Goal: Feedback & Contribution: Leave review/rating

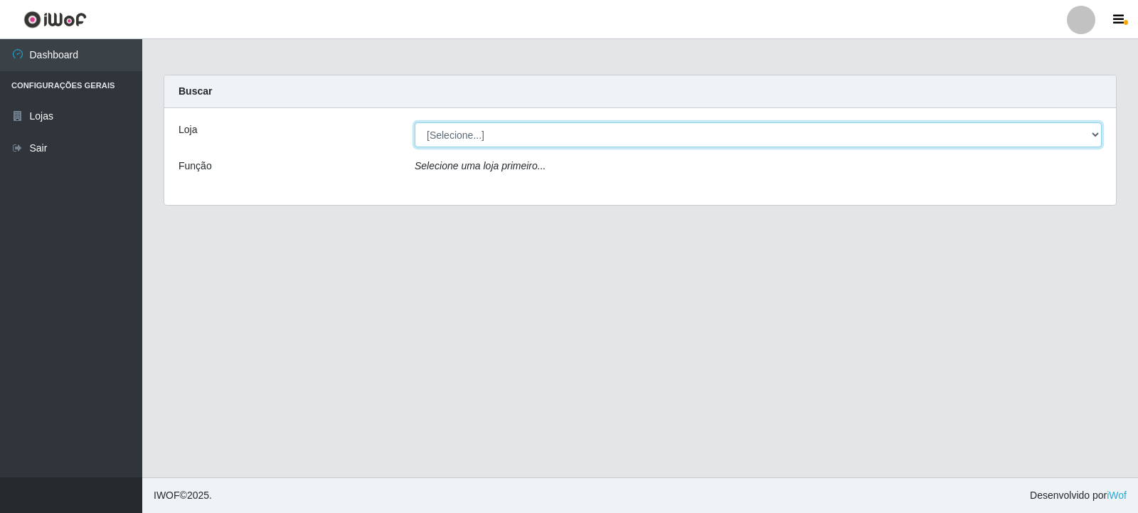
click at [1092, 137] on select "[Selecione...] Atacado Vem - [STREET_ADDRESS]" at bounding box center [758, 134] width 687 height 25
select select "455"
click at [415, 122] on select "[Selecione...] Atacado Vem - [STREET_ADDRESS]" at bounding box center [758, 134] width 687 height 25
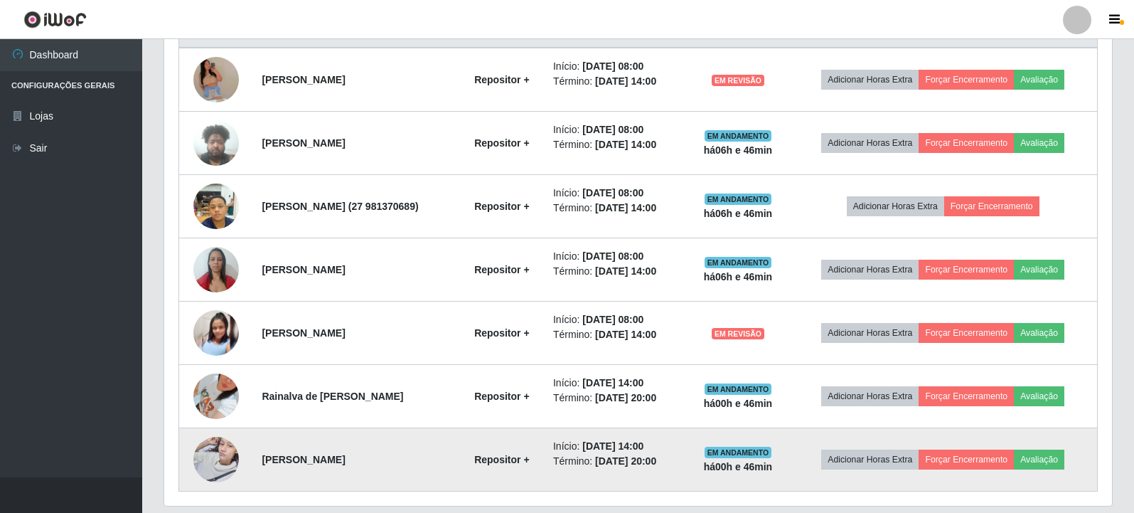
scroll to position [550, 0]
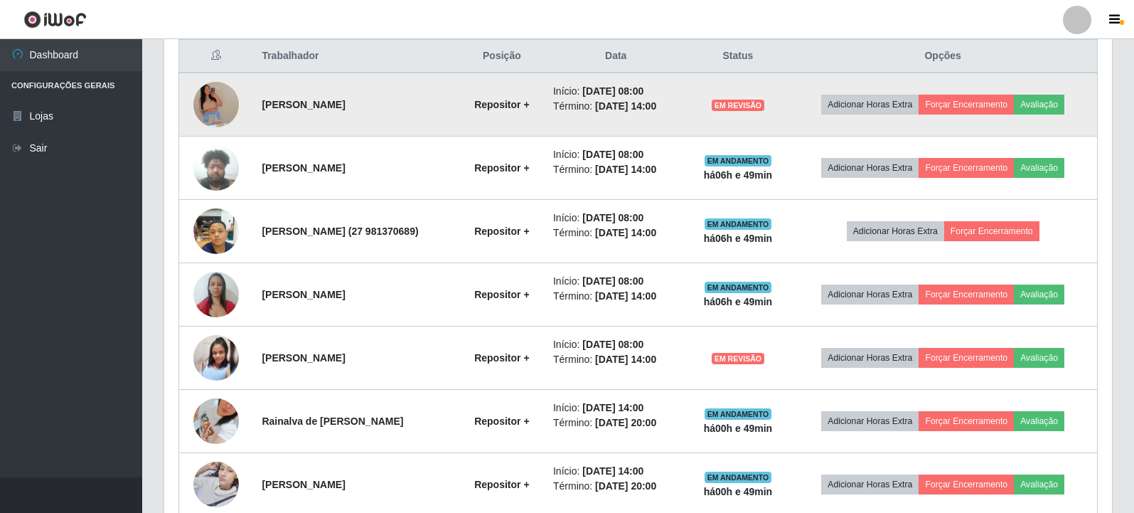
click at [220, 105] on img at bounding box center [216, 105] width 46 height 104
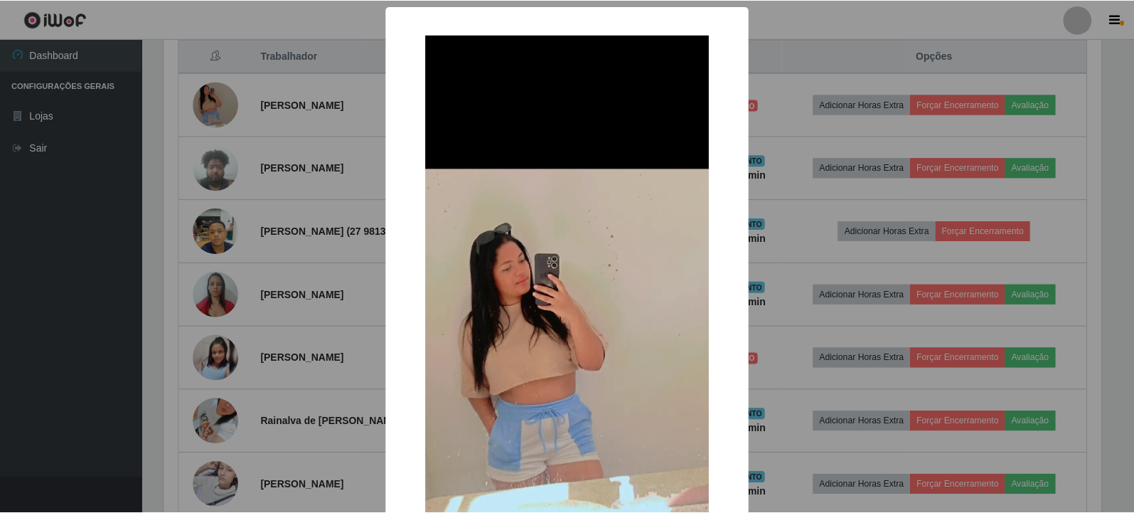
scroll to position [71, 0]
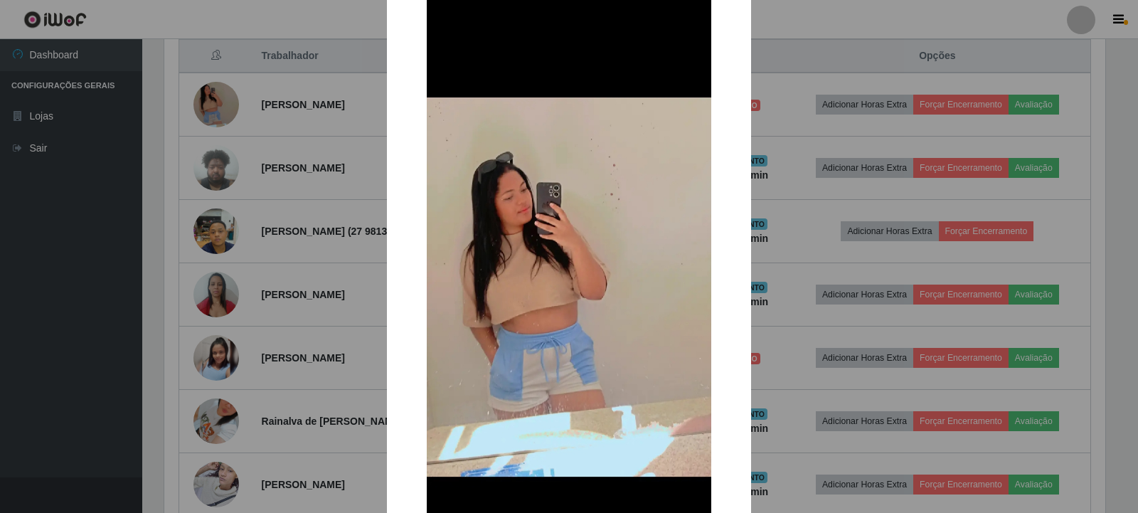
click at [845, 102] on div "× OK Cancel" at bounding box center [569, 256] width 1138 height 513
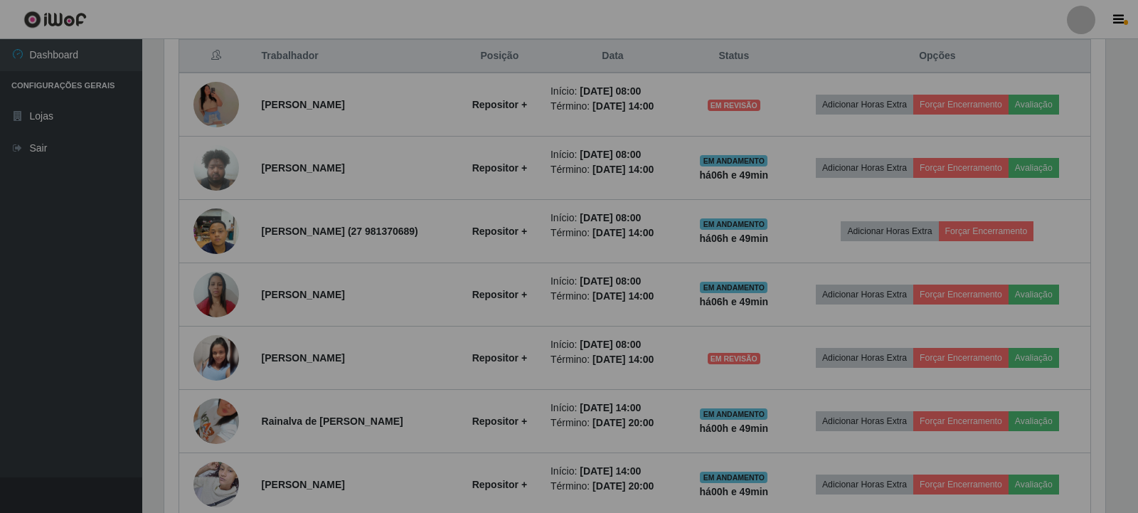
scroll to position [295, 948]
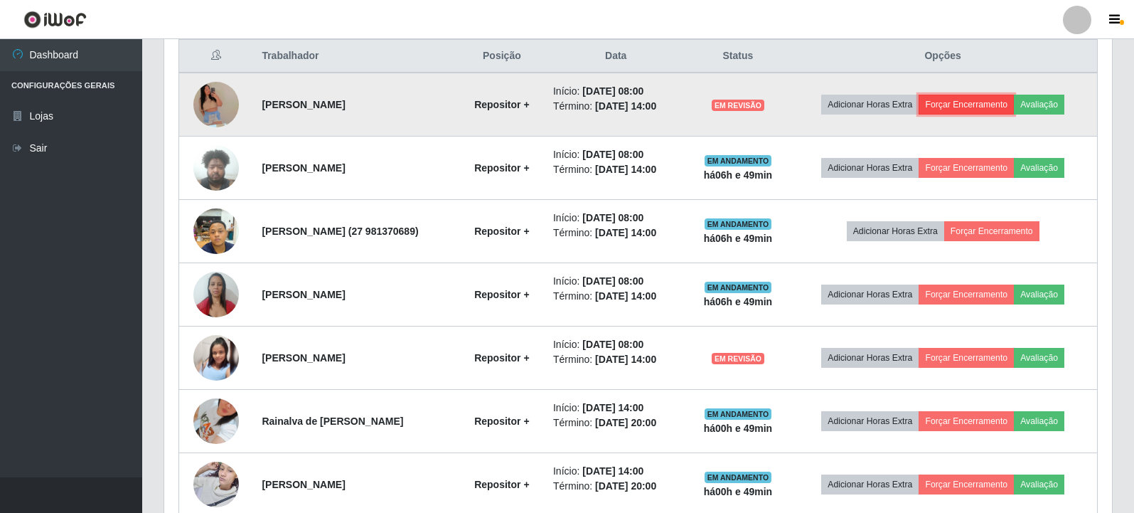
click at [969, 101] on button "Forçar Encerramento" at bounding box center [966, 105] width 95 height 20
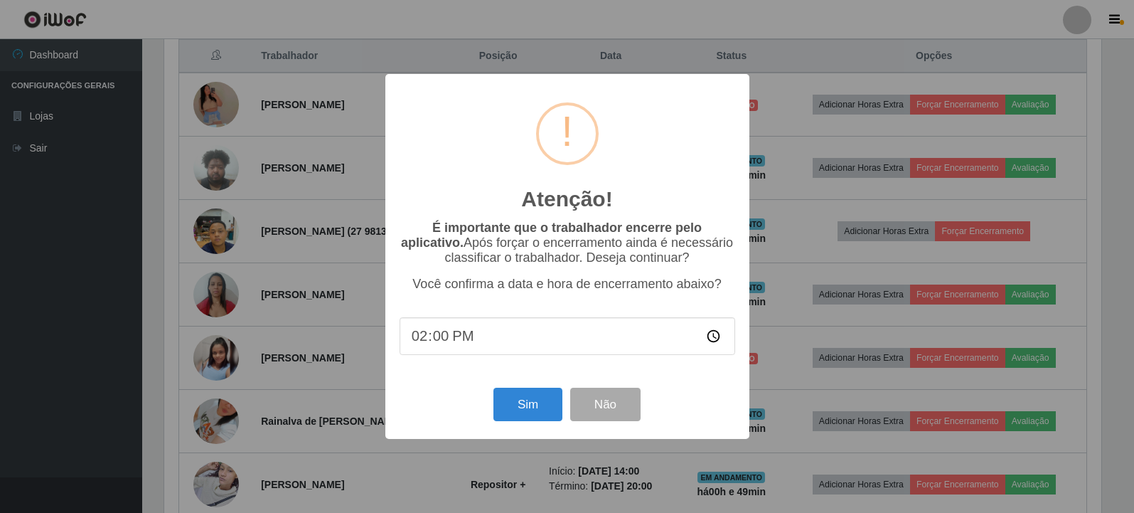
scroll to position [295, 941]
click at [629, 408] on button "Não" at bounding box center [607, 404] width 70 height 33
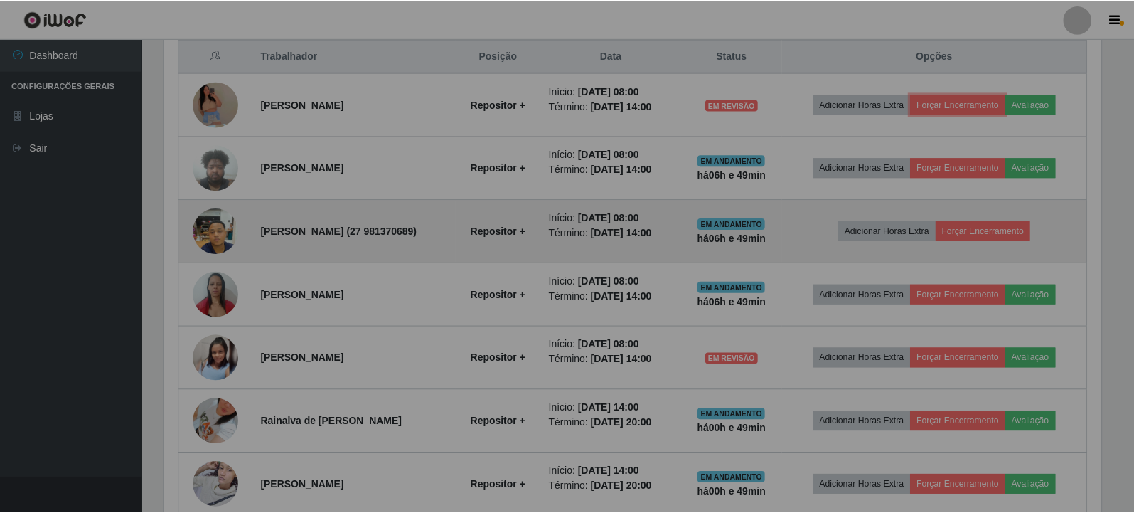
scroll to position [295, 948]
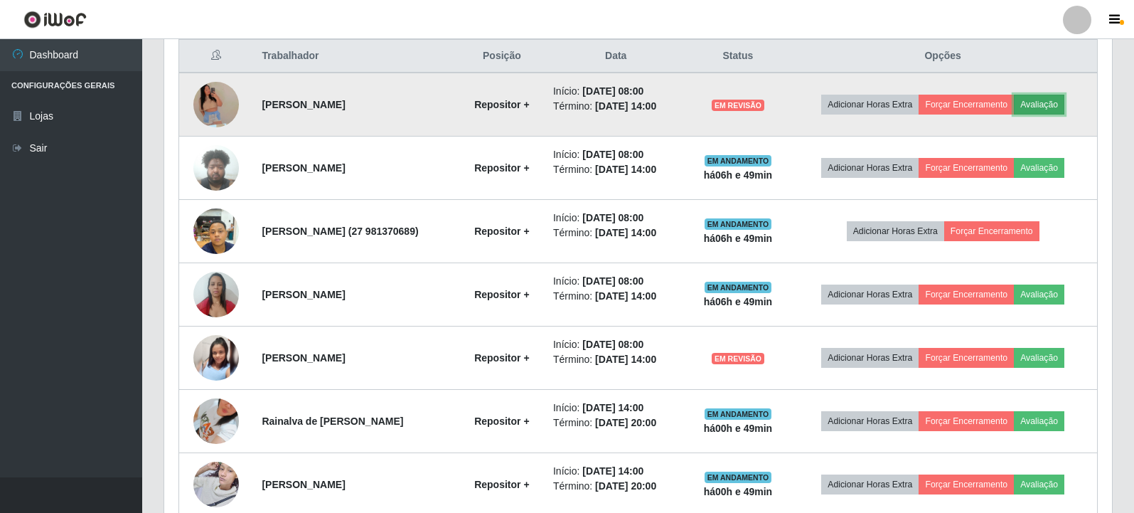
click at [1060, 108] on button "Avaliação" at bounding box center [1039, 105] width 50 height 20
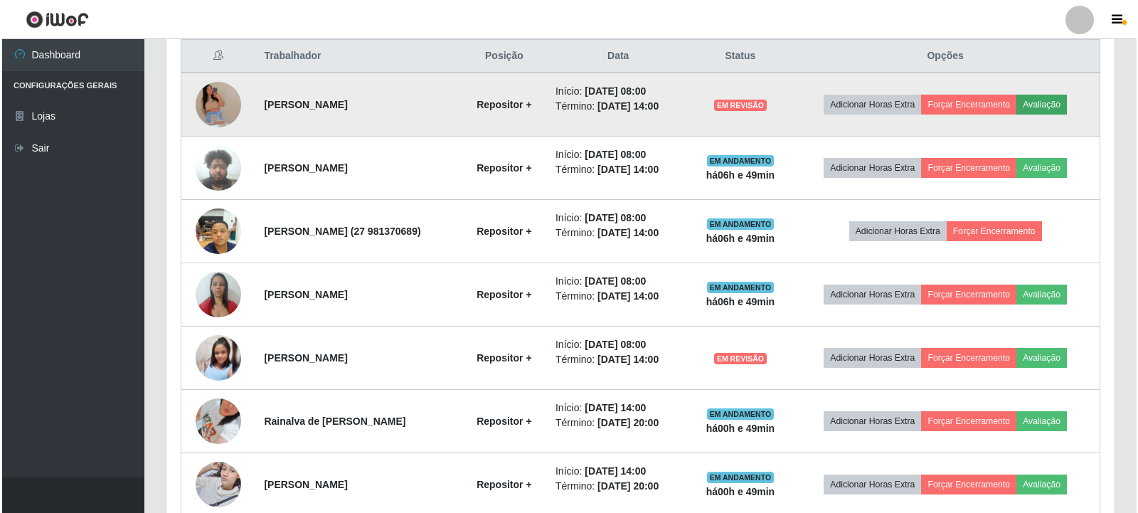
scroll to position [295, 941]
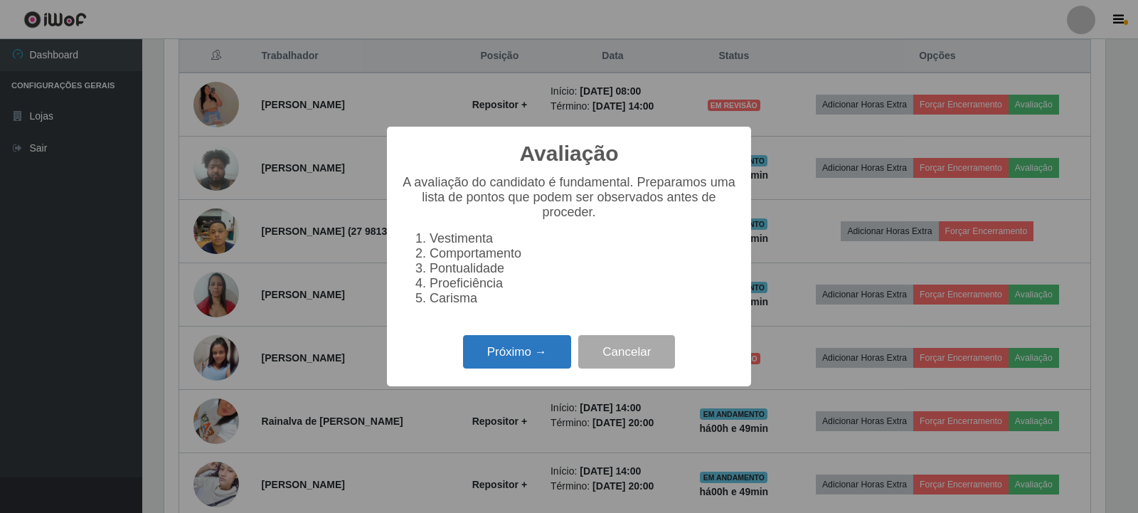
click at [523, 368] on button "Próximo →" at bounding box center [517, 351] width 108 height 33
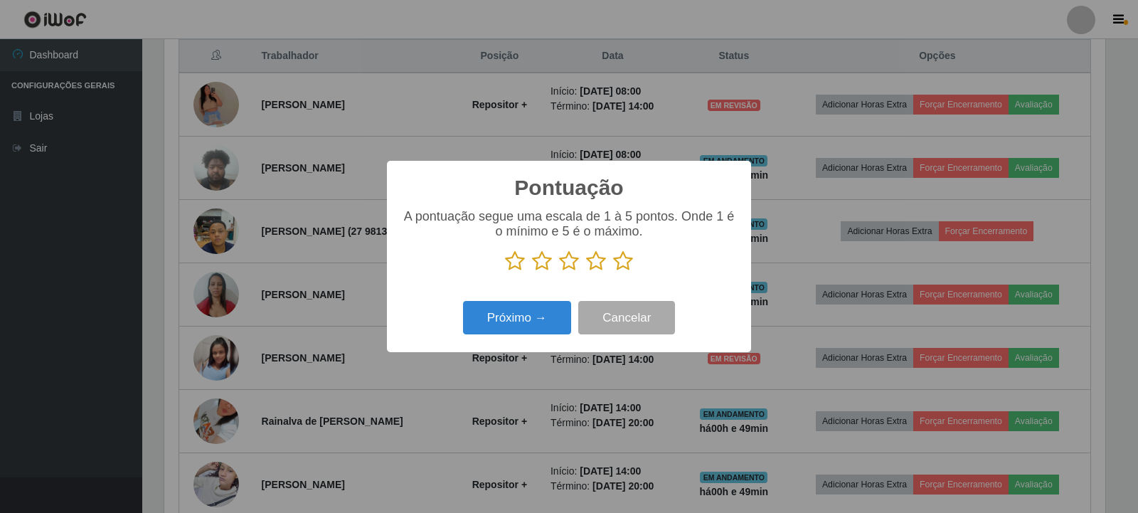
scroll to position [710924, 710278]
click at [558, 267] on p at bounding box center [569, 260] width 336 height 21
click at [567, 267] on icon at bounding box center [569, 260] width 20 height 21
click at [559, 272] on input "radio" at bounding box center [559, 272] width 0 height 0
click at [544, 319] on button "Próximo →" at bounding box center [517, 317] width 108 height 33
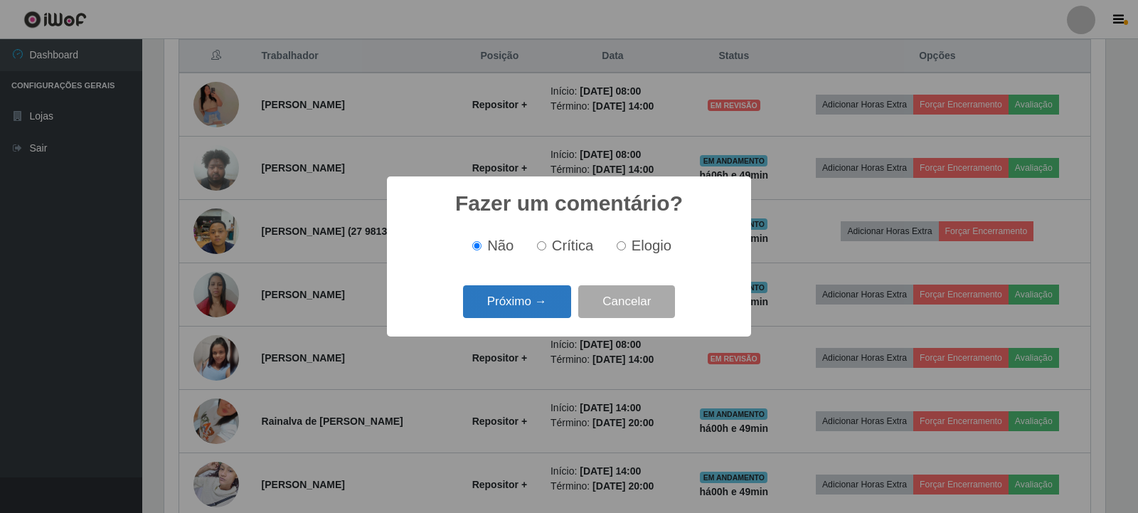
click at [534, 311] on button "Próximo →" at bounding box center [517, 301] width 108 height 33
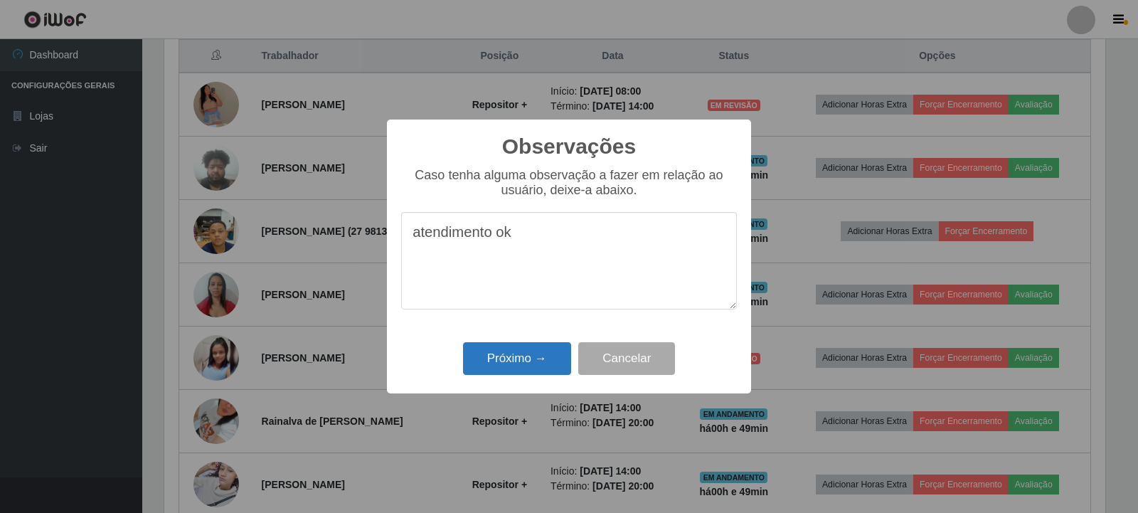
type textarea "atendimento ok"
click at [519, 358] on button "Próximo →" at bounding box center [517, 358] width 108 height 33
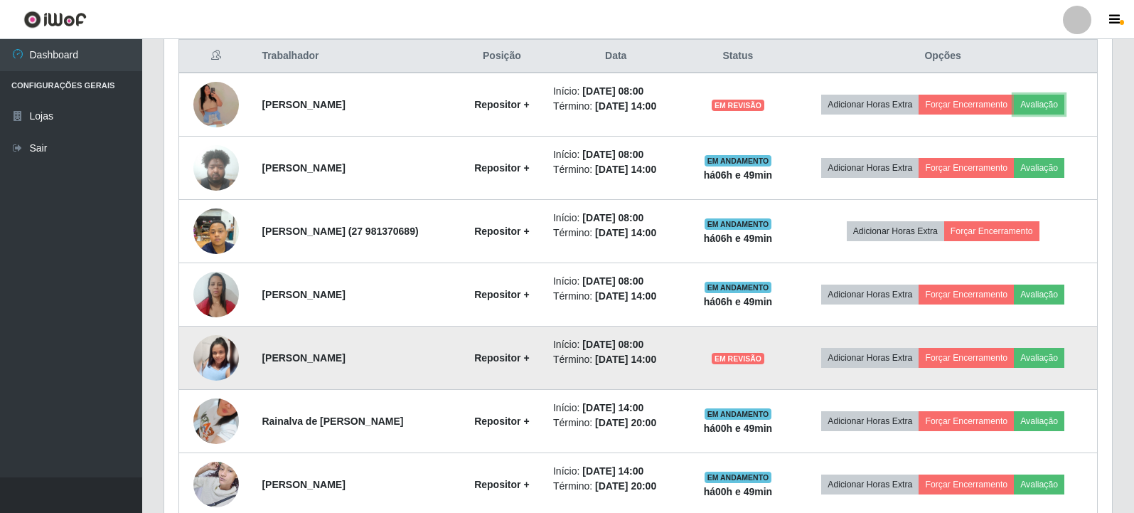
scroll to position [295, 948]
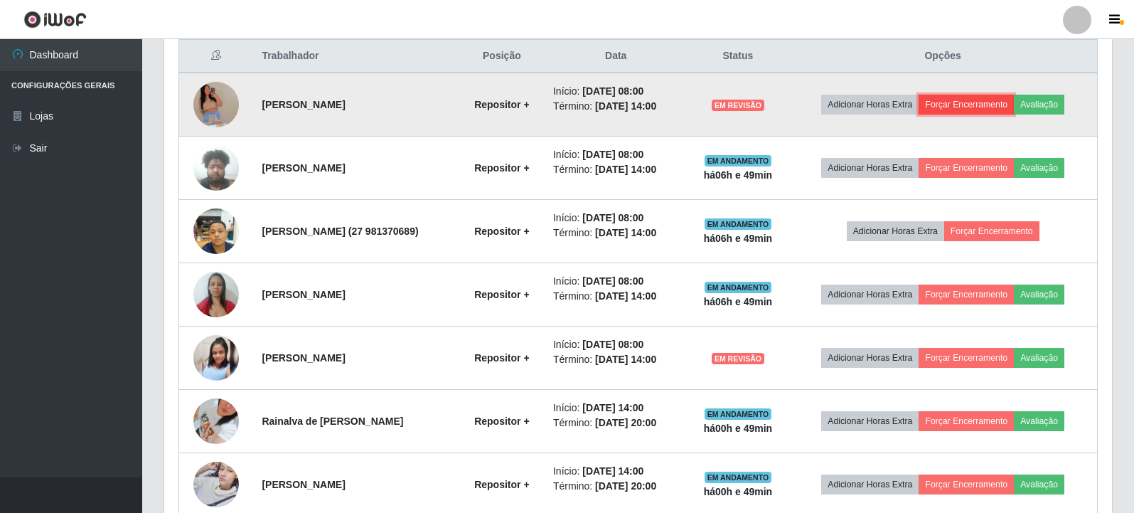
click at [964, 106] on button "Forçar Encerramento" at bounding box center [966, 105] width 95 height 20
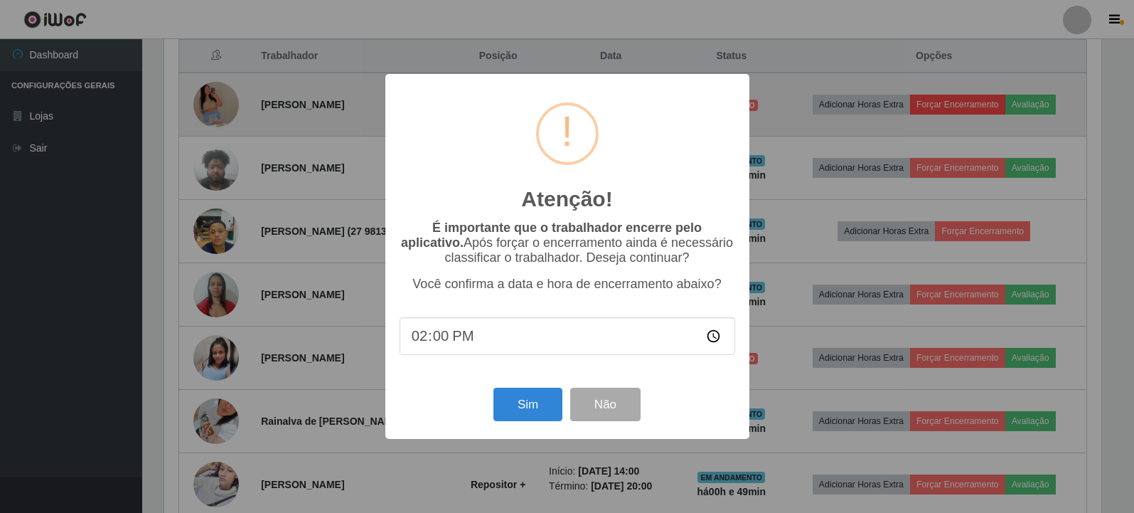
scroll to position [295, 941]
click at [964, 107] on div "Atenção! × É importante que o trabalhador encerre pelo aplicativo. Após forçar …" at bounding box center [569, 256] width 1138 height 513
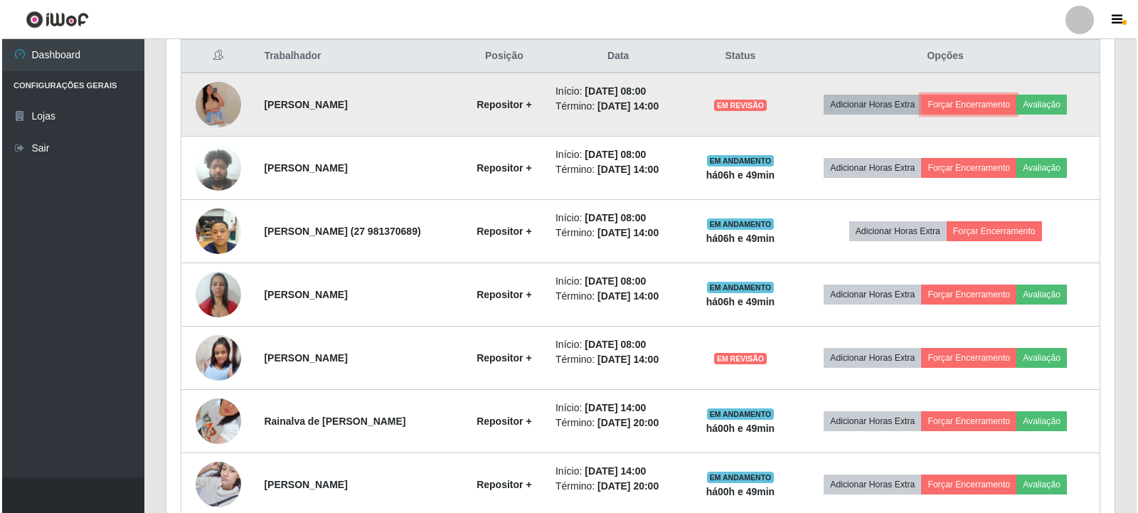
scroll to position [295, 948]
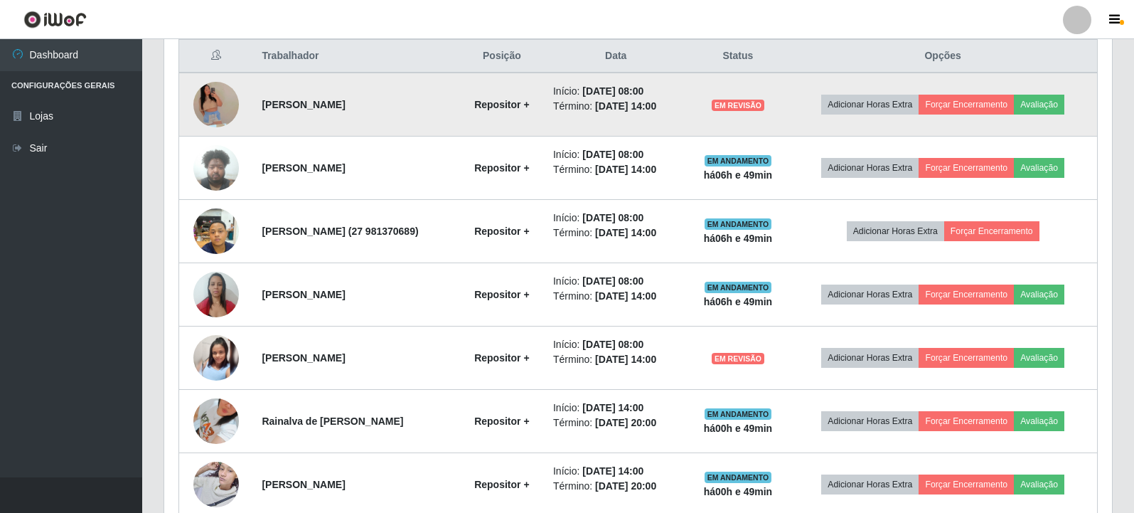
click at [225, 96] on img at bounding box center [216, 105] width 46 height 104
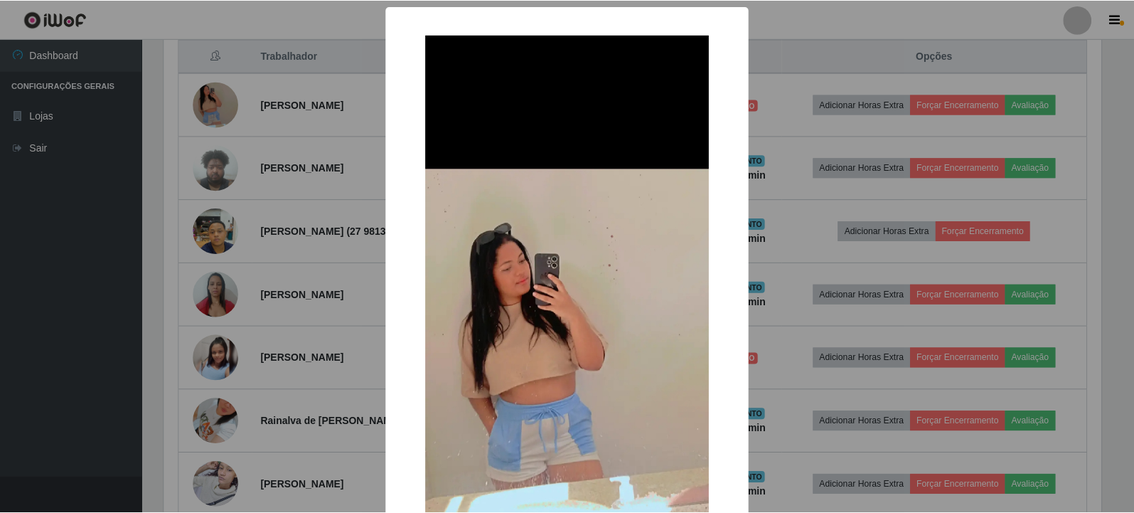
scroll to position [71, 0]
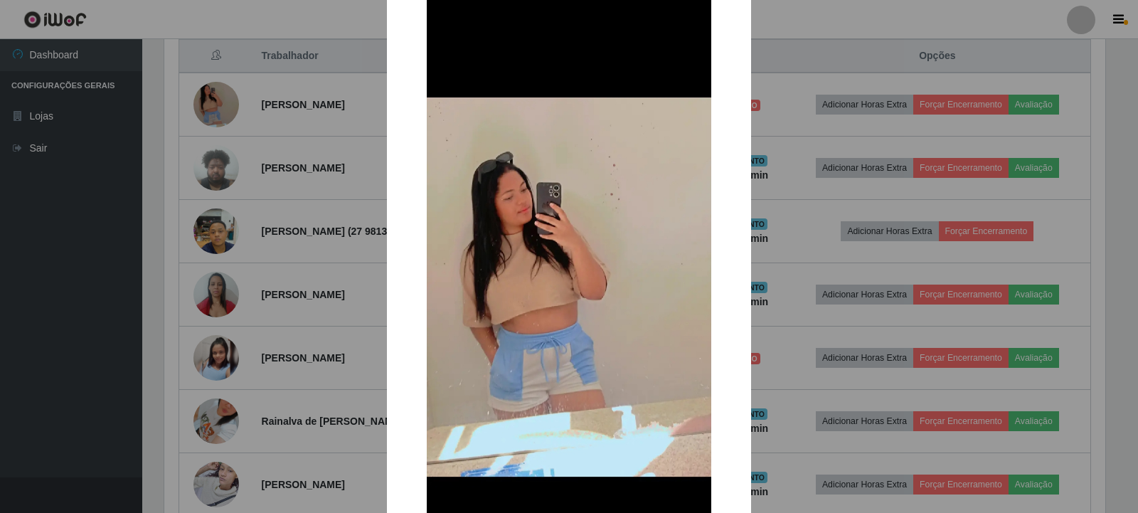
click at [776, 78] on div "× OK Cancel" at bounding box center [569, 256] width 1138 height 513
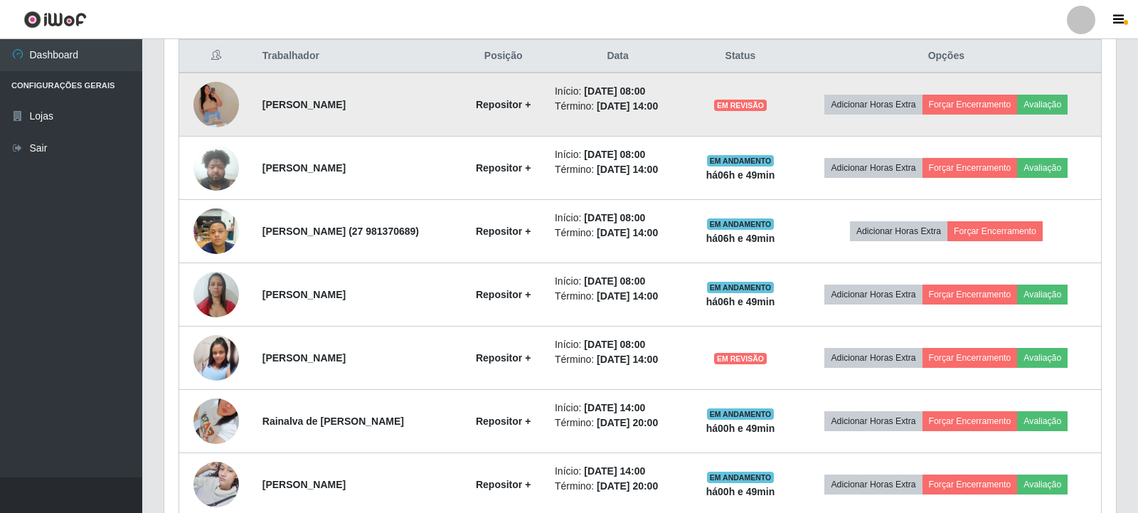
scroll to position [295, 948]
click at [1001, 110] on button "Forçar Encerramento" at bounding box center [966, 105] width 95 height 20
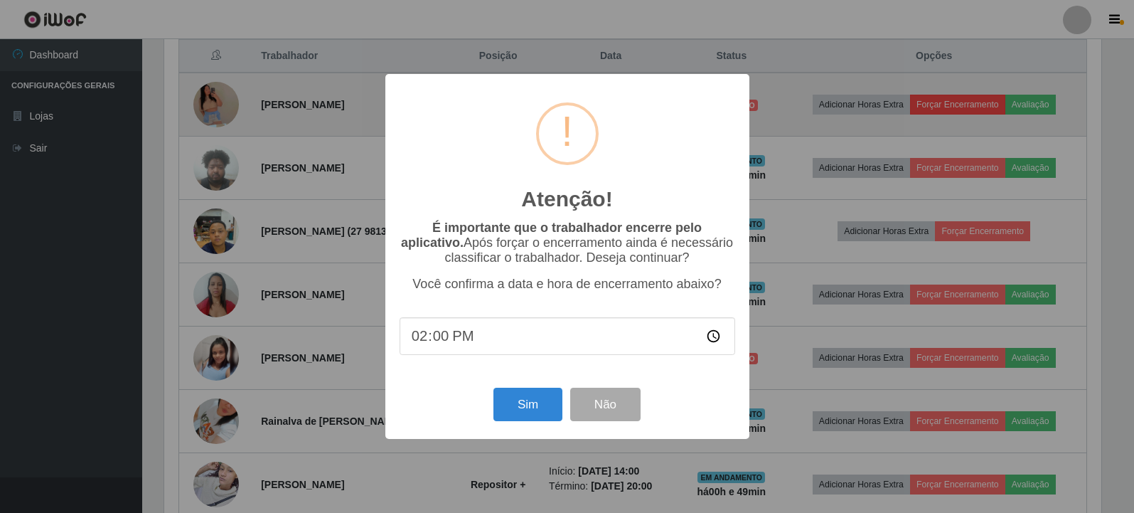
scroll to position [295, 941]
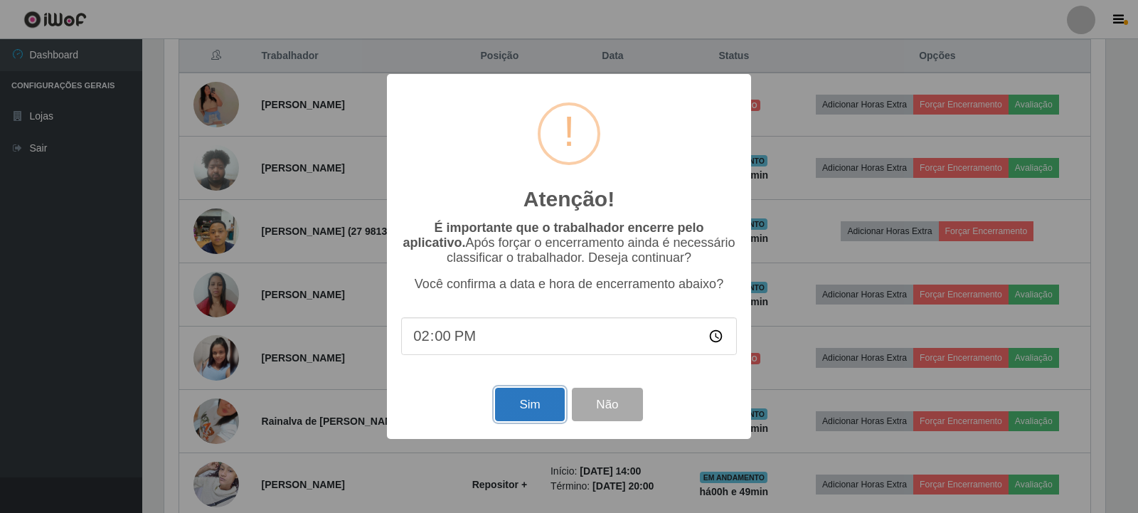
click at [530, 421] on button "Sim" at bounding box center [529, 404] width 69 height 33
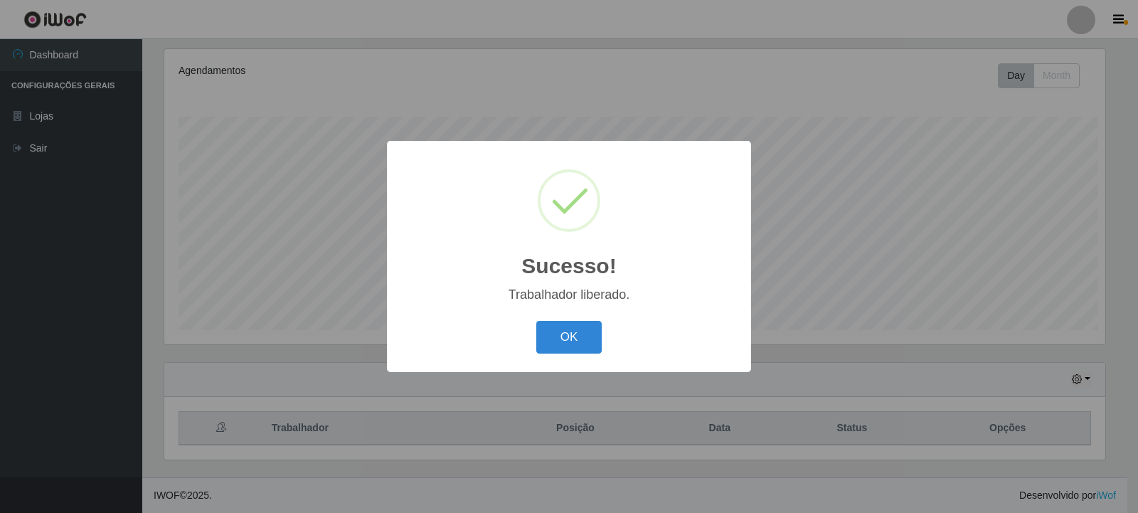
scroll to position [0, 0]
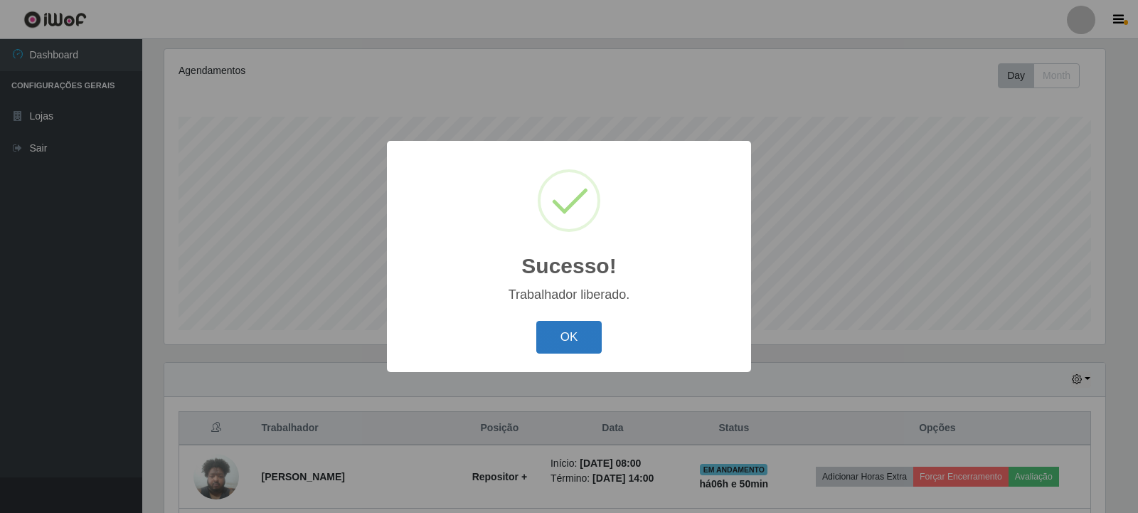
click at [590, 334] on button "OK" at bounding box center [569, 337] width 66 height 33
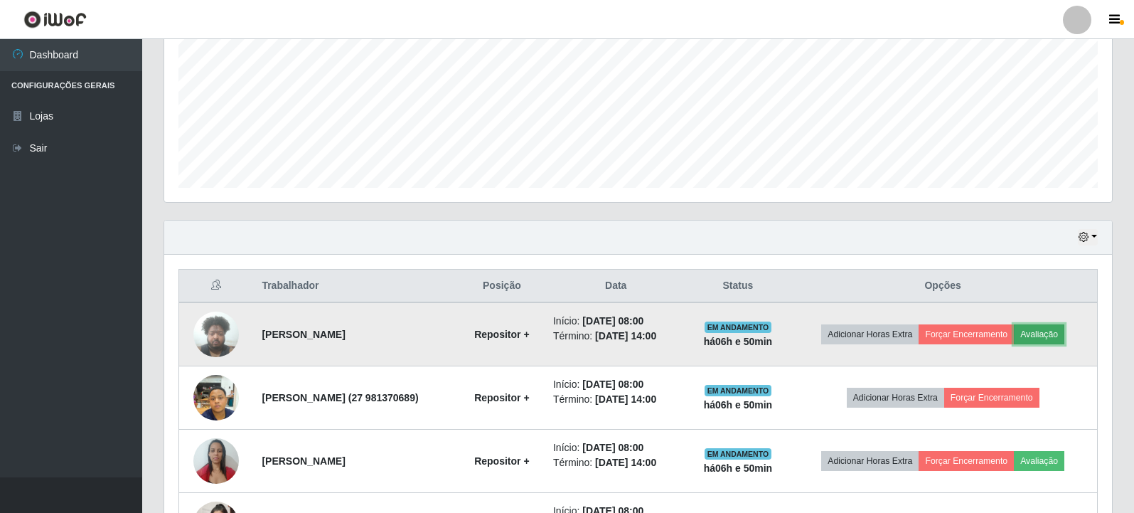
click at [1050, 331] on button "Avaliação" at bounding box center [1039, 334] width 50 height 20
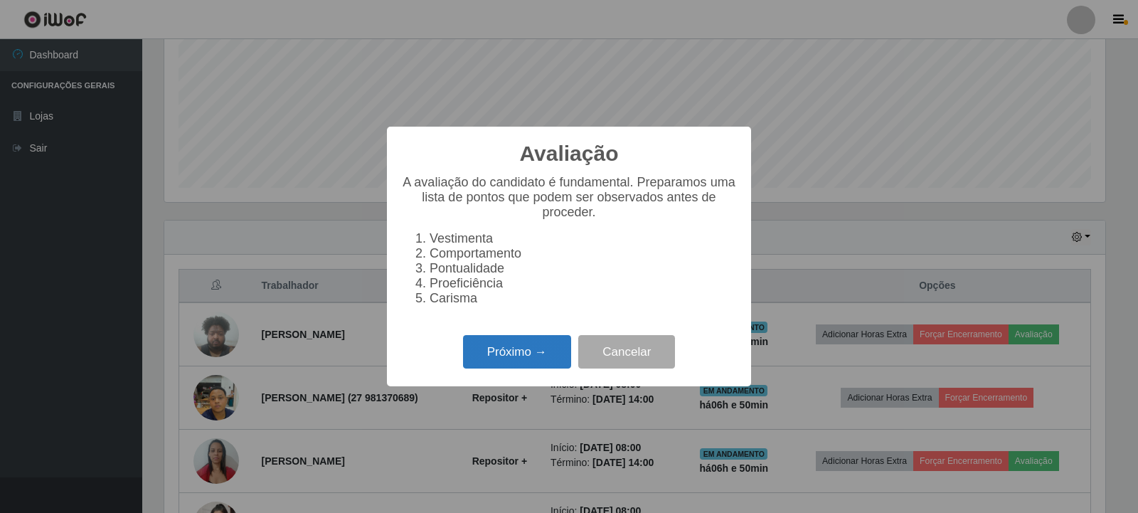
click at [522, 356] on button "Próximo →" at bounding box center [517, 351] width 108 height 33
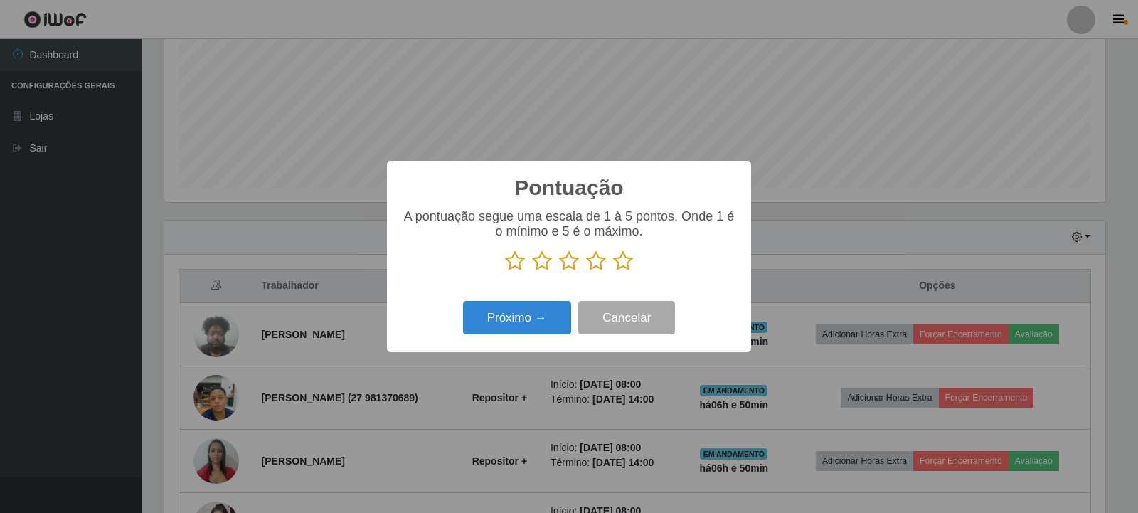
click at [540, 268] on icon at bounding box center [542, 260] width 20 height 21
click at [532, 272] on input "radio" at bounding box center [532, 272] width 0 height 0
click at [537, 325] on button "Próximo →" at bounding box center [517, 317] width 108 height 33
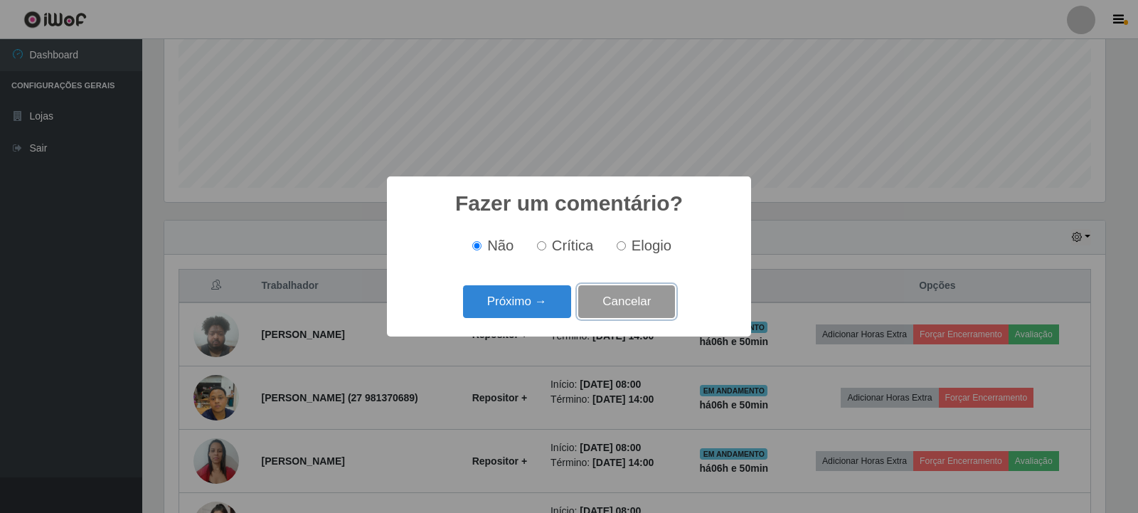
click at [616, 301] on button "Cancelar" at bounding box center [626, 301] width 97 height 33
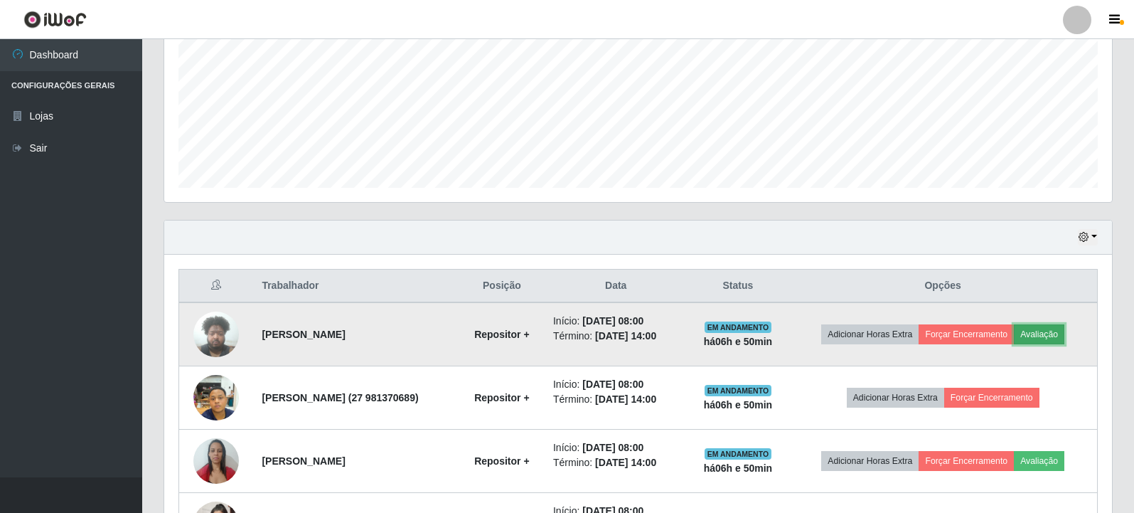
click at [1050, 335] on button "Avaliação" at bounding box center [1039, 334] width 50 height 20
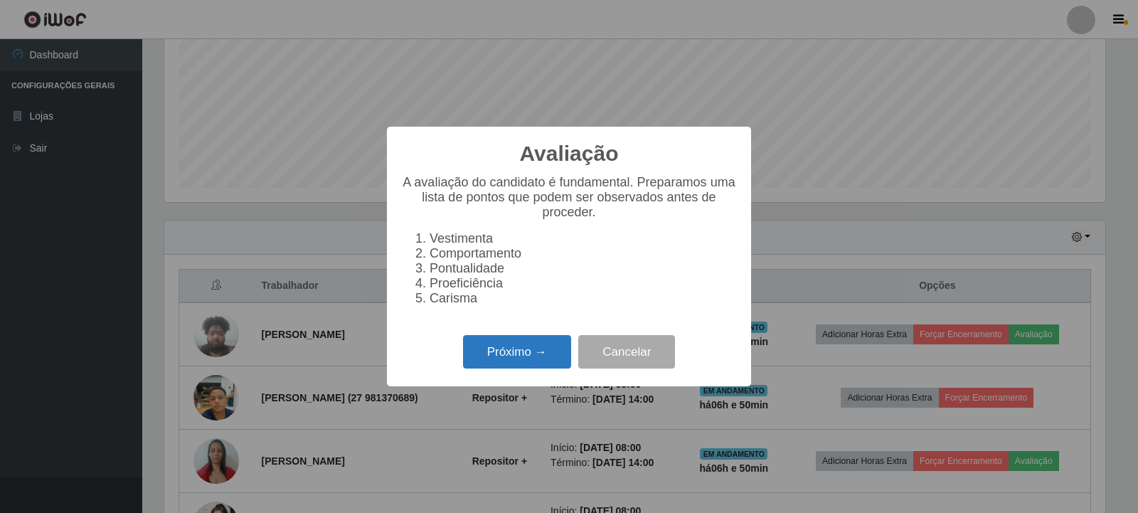
click at [503, 368] on button "Próximo →" at bounding box center [517, 351] width 108 height 33
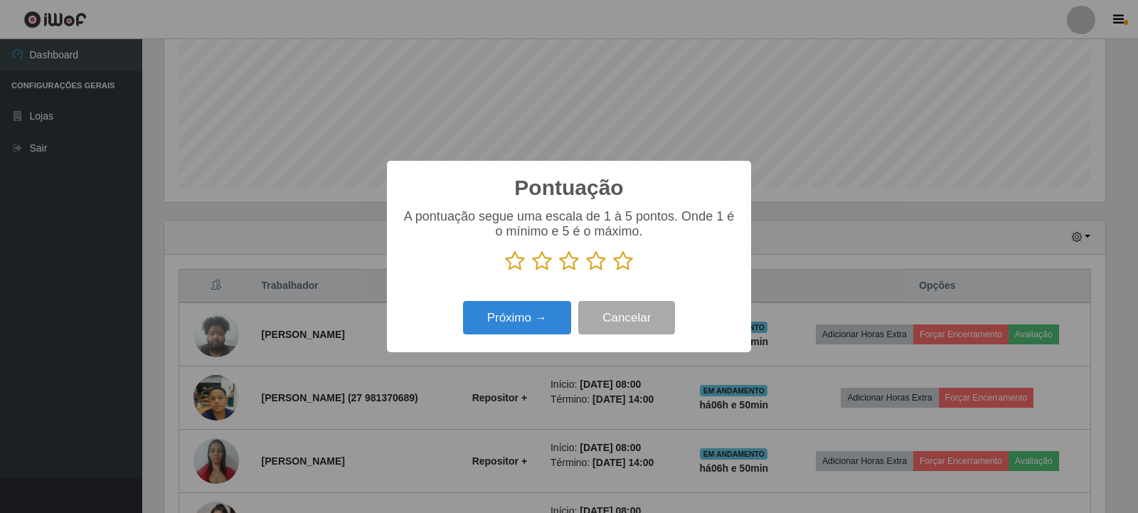
click at [513, 263] on icon at bounding box center [515, 260] width 20 height 21
click at [505, 272] on input "radio" at bounding box center [505, 272] width 0 height 0
click at [529, 319] on button "Próximo →" at bounding box center [517, 317] width 108 height 33
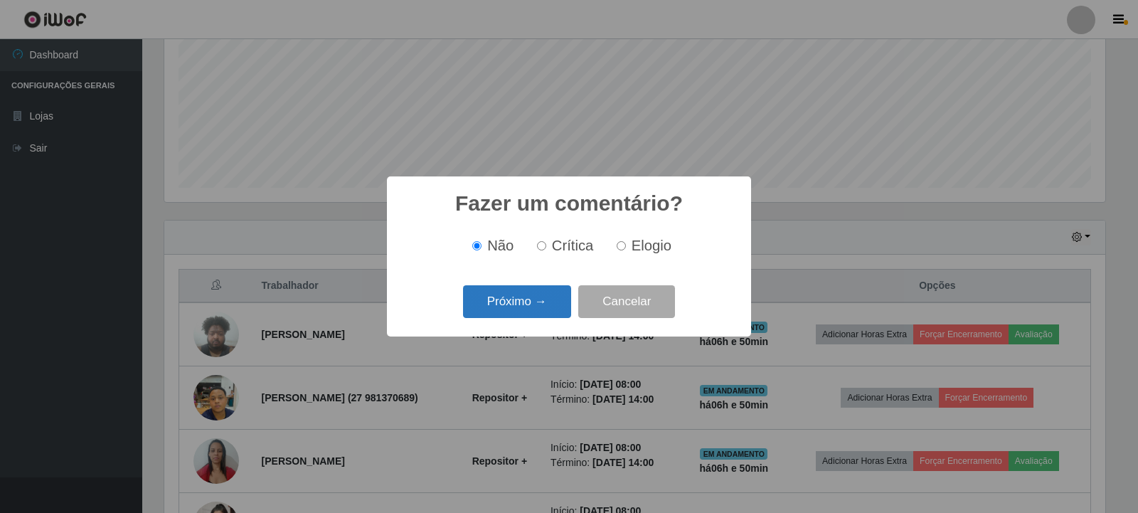
click at [532, 312] on button "Próximo →" at bounding box center [517, 301] width 108 height 33
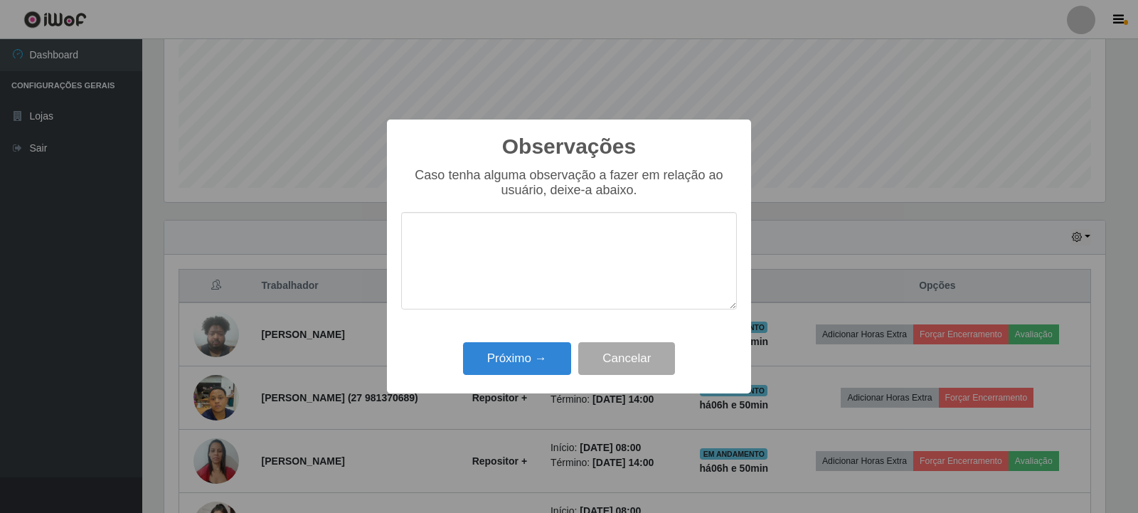
click at [509, 231] on textarea at bounding box center [569, 260] width 336 height 97
type textarea "muito lento e com falta de foco. Não produz !"
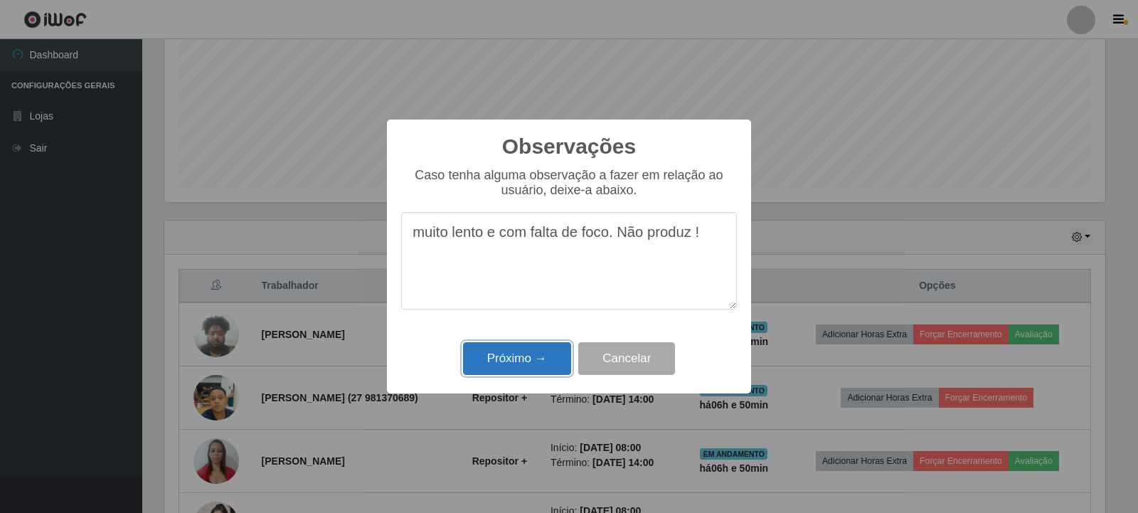
click at [537, 362] on button "Próximo →" at bounding box center [517, 358] width 108 height 33
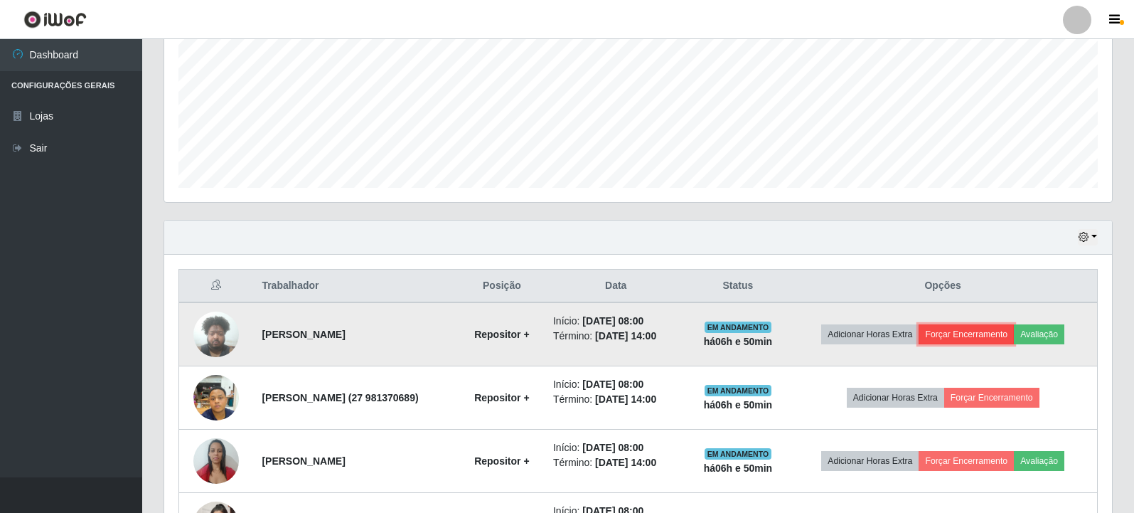
click at [956, 330] on button "Forçar Encerramento" at bounding box center [966, 334] width 95 height 20
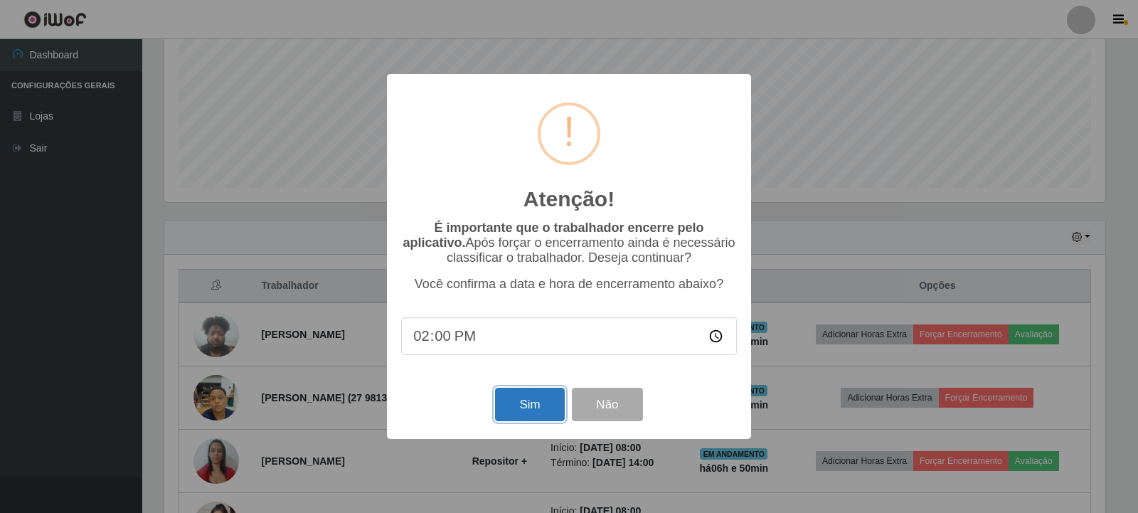
click at [522, 410] on button "Sim" at bounding box center [529, 404] width 69 height 33
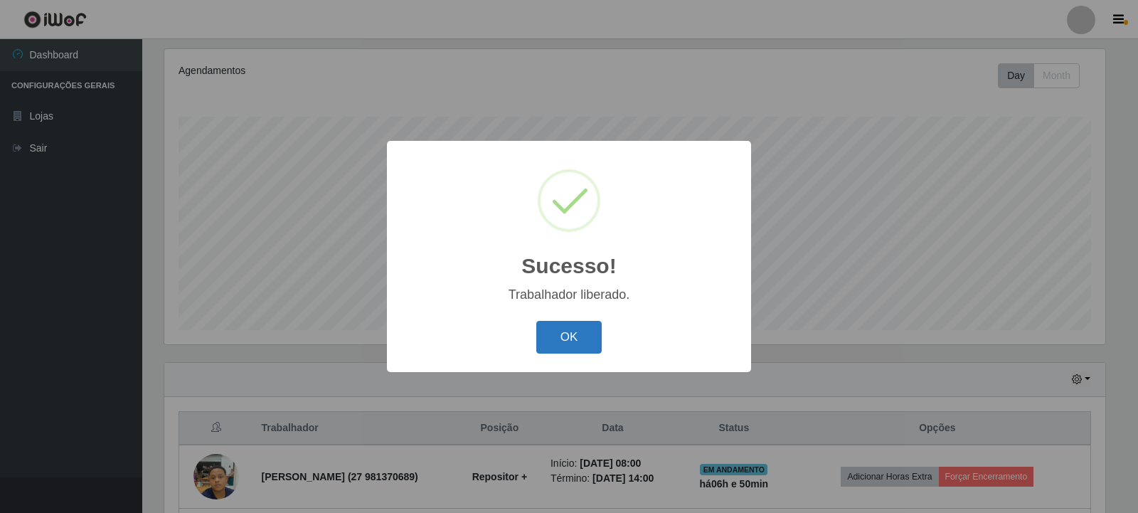
click at [551, 338] on button "OK" at bounding box center [569, 337] width 66 height 33
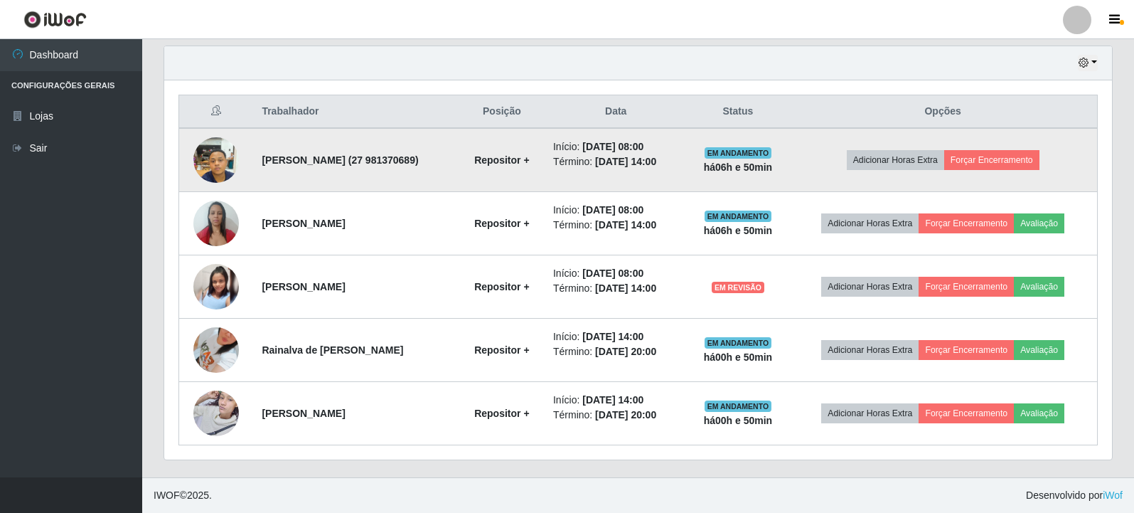
click at [220, 166] on img at bounding box center [216, 159] width 46 height 60
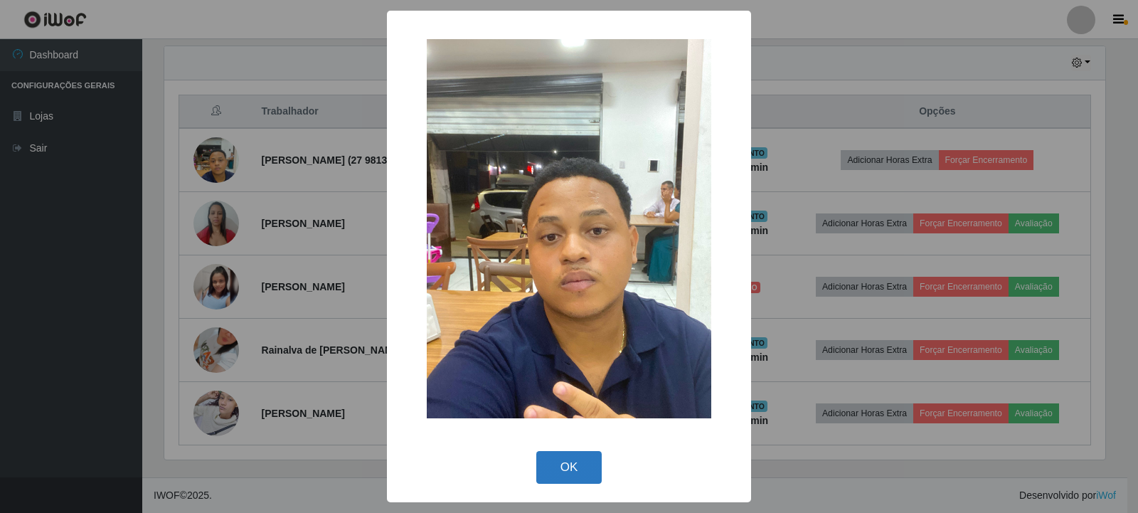
click at [570, 461] on button "OK" at bounding box center [569, 467] width 66 height 33
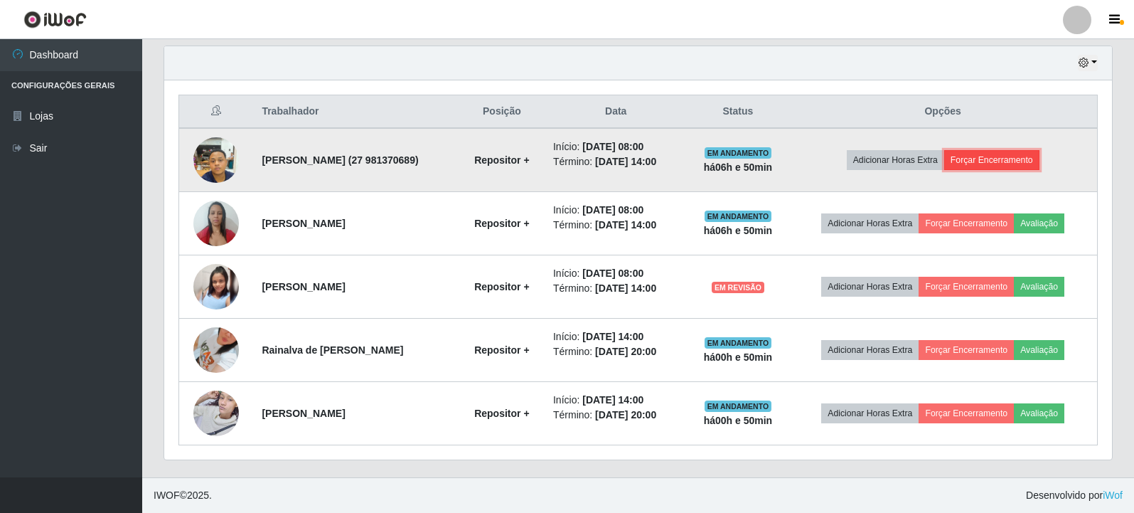
click at [996, 163] on button "Forçar Encerramento" at bounding box center [991, 160] width 95 height 20
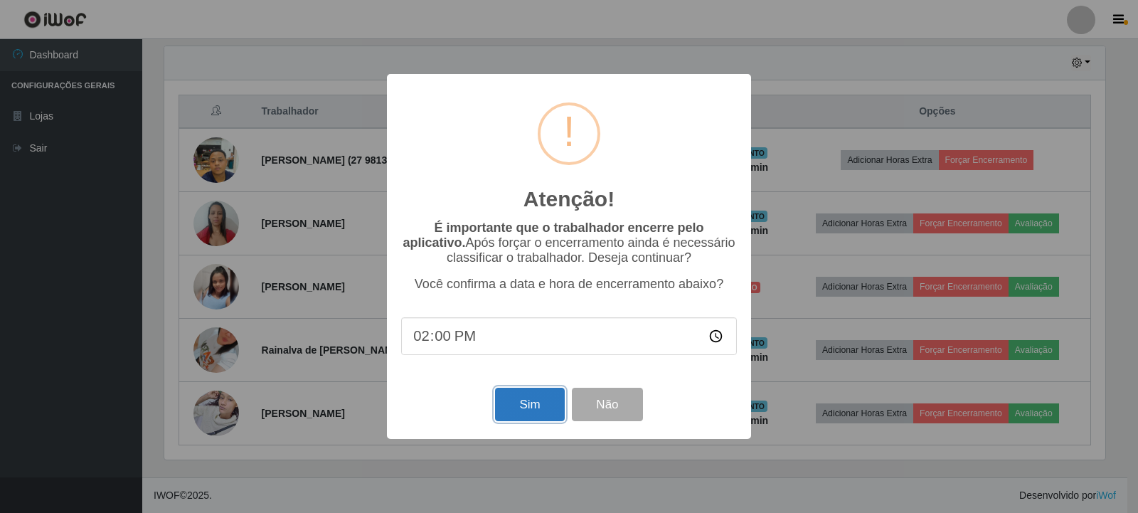
click at [521, 415] on button "Sim" at bounding box center [529, 404] width 69 height 33
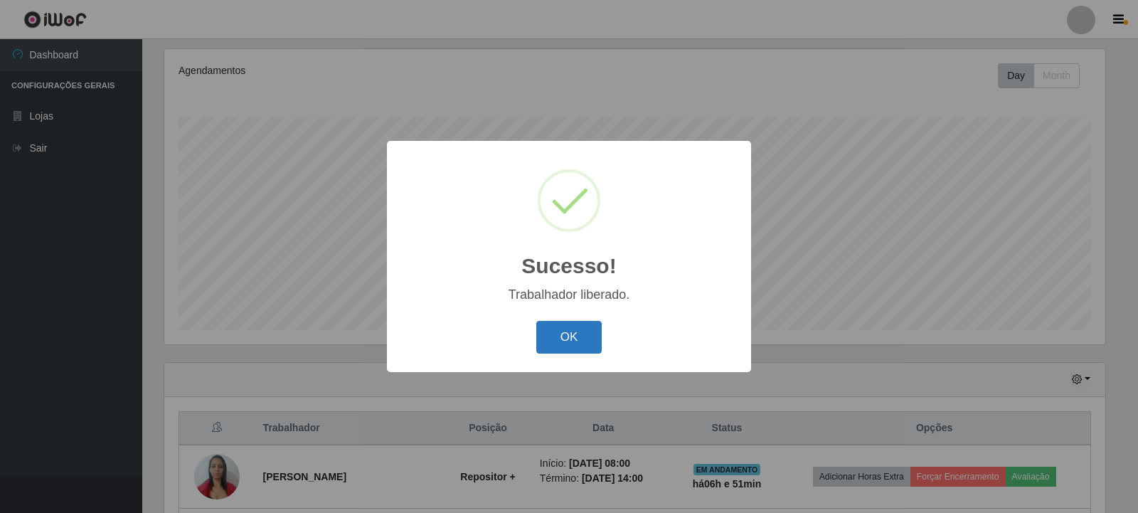
click at [573, 352] on button "OK" at bounding box center [569, 337] width 66 height 33
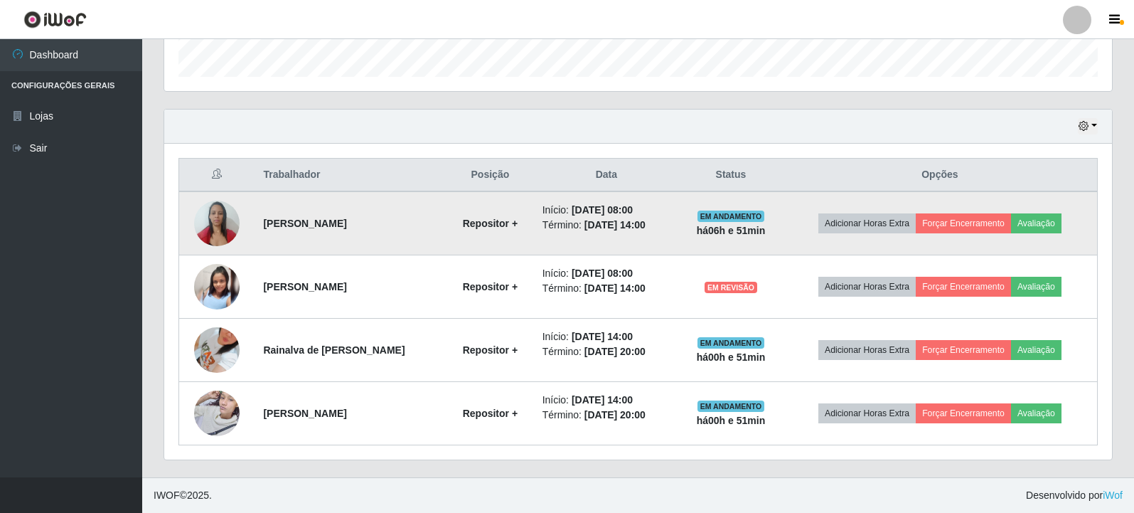
click at [220, 218] on img at bounding box center [217, 223] width 46 height 60
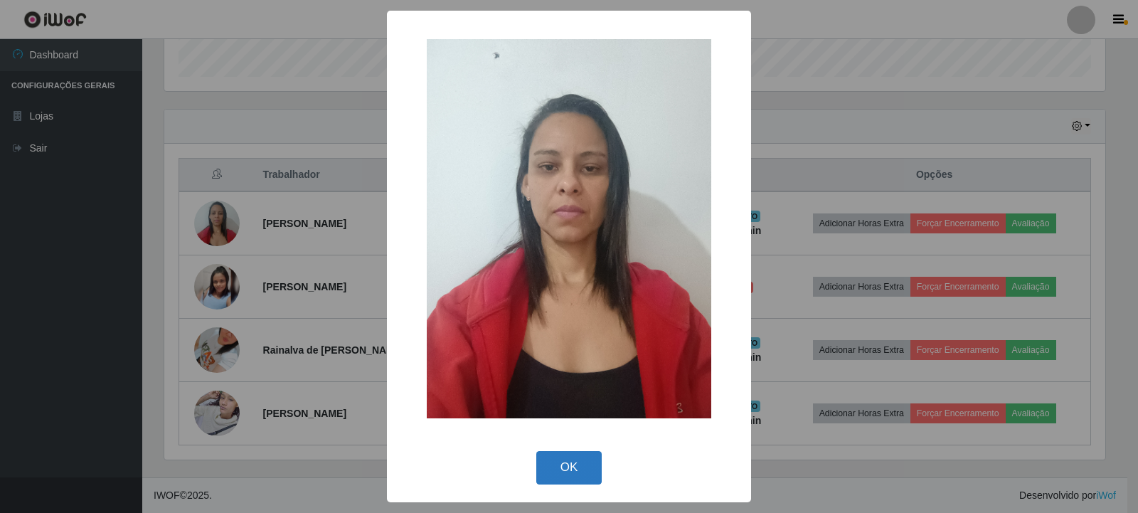
click at [579, 461] on button "OK" at bounding box center [569, 467] width 66 height 33
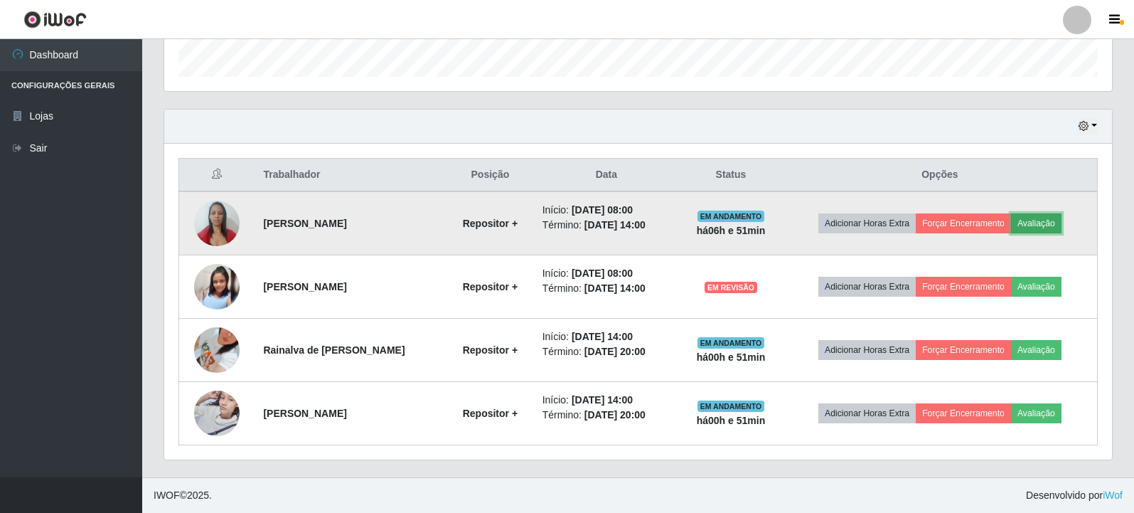
click at [1036, 225] on button "Avaliação" at bounding box center [1036, 223] width 50 height 20
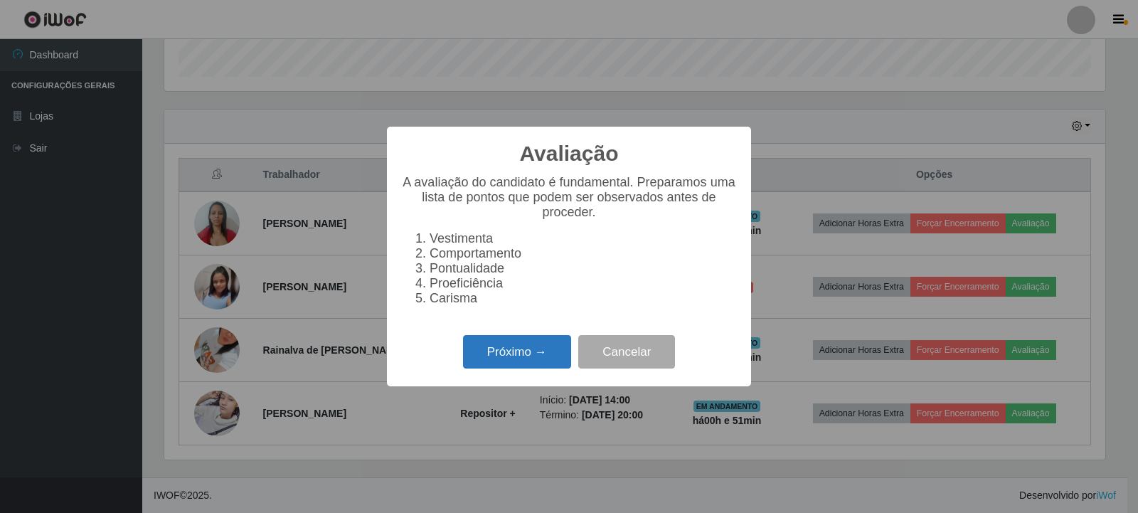
click at [550, 365] on button "Próximo →" at bounding box center [517, 351] width 108 height 33
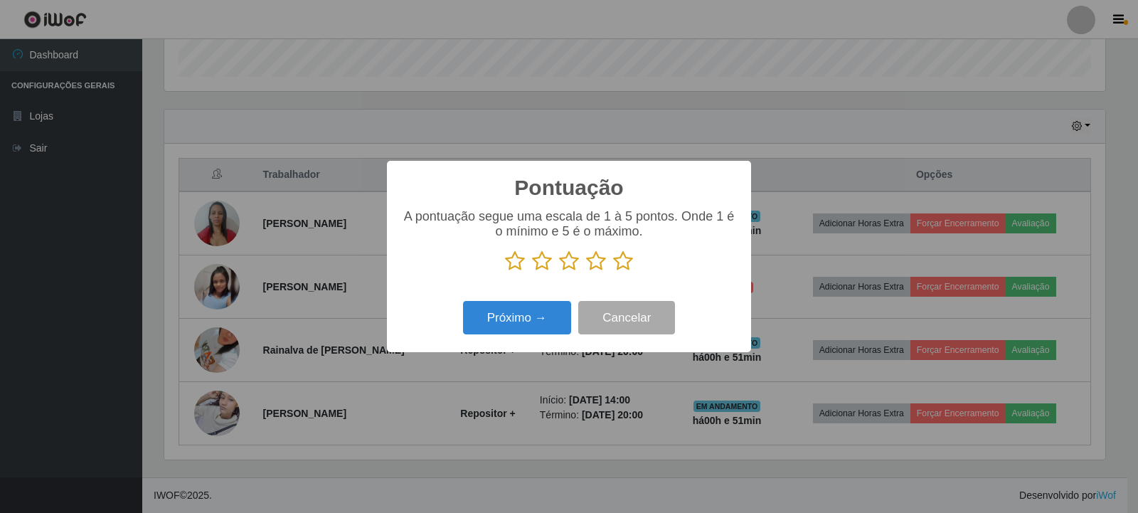
click at [623, 262] on icon at bounding box center [623, 260] width 20 height 21
click at [613, 272] on input "radio" at bounding box center [613, 272] width 0 height 0
click at [538, 334] on button "Próximo →" at bounding box center [517, 317] width 108 height 33
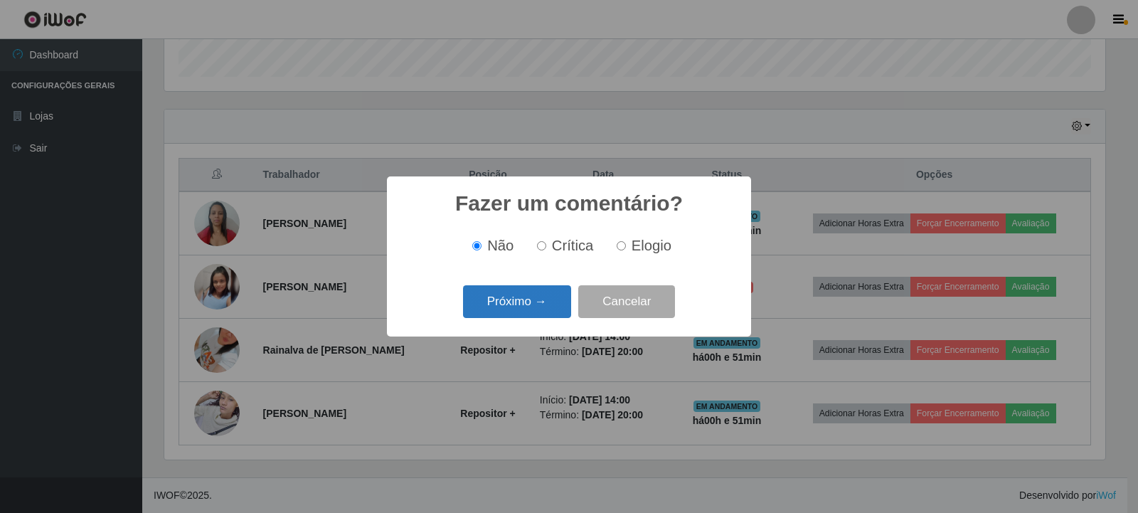
click at [530, 305] on button "Próximo →" at bounding box center [517, 301] width 108 height 33
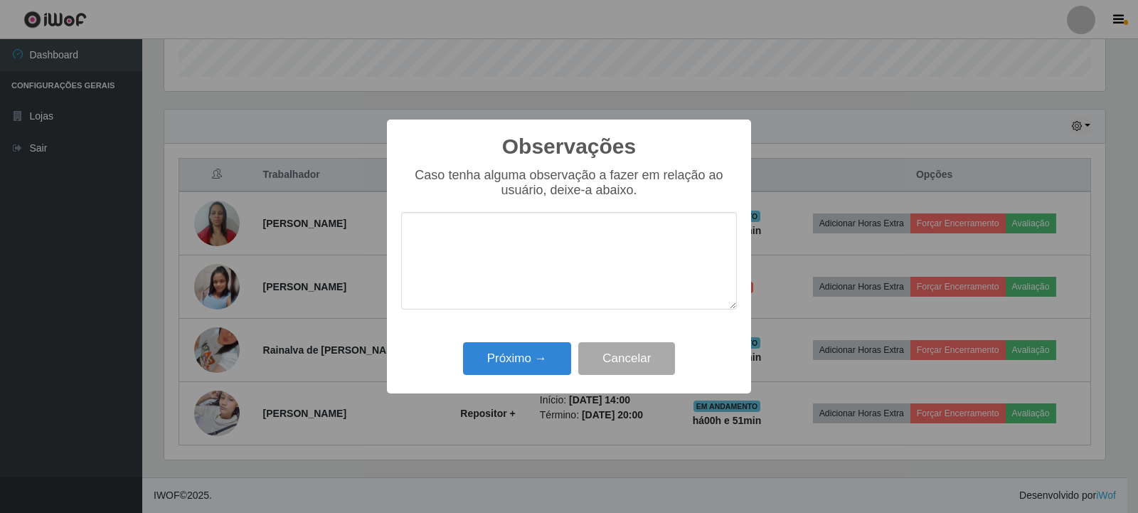
click at [518, 253] on textarea at bounding box center [569, 260] width 336 height 97
type textarea "atendimento ok"
click at [497, 361] on button "Próximo →" at bounding box center [517, 358] width 108 height 33
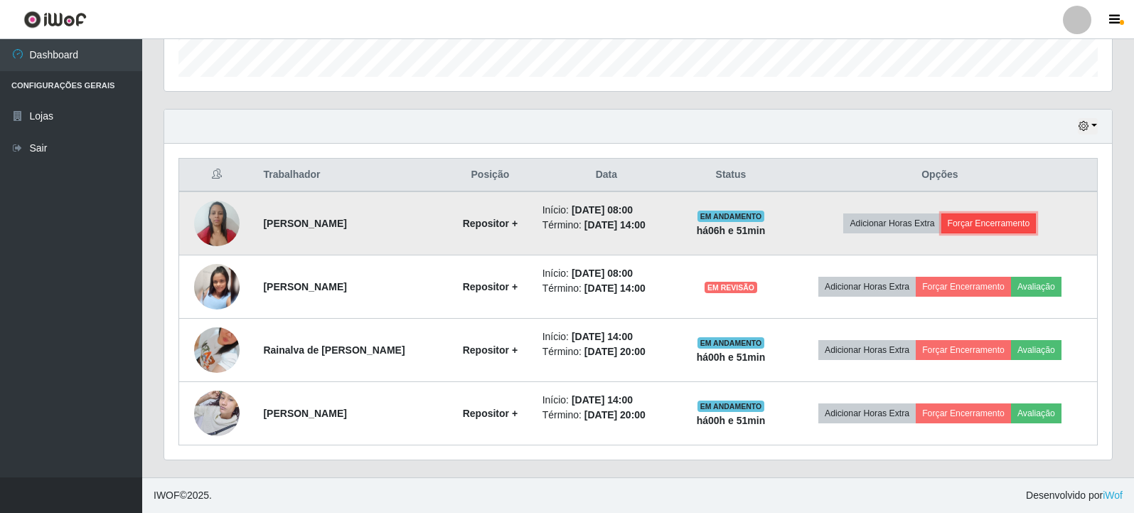
click at [981, 221] on button "Forçar Encerramento" at bounding box center [989, 223] width 95 height 20
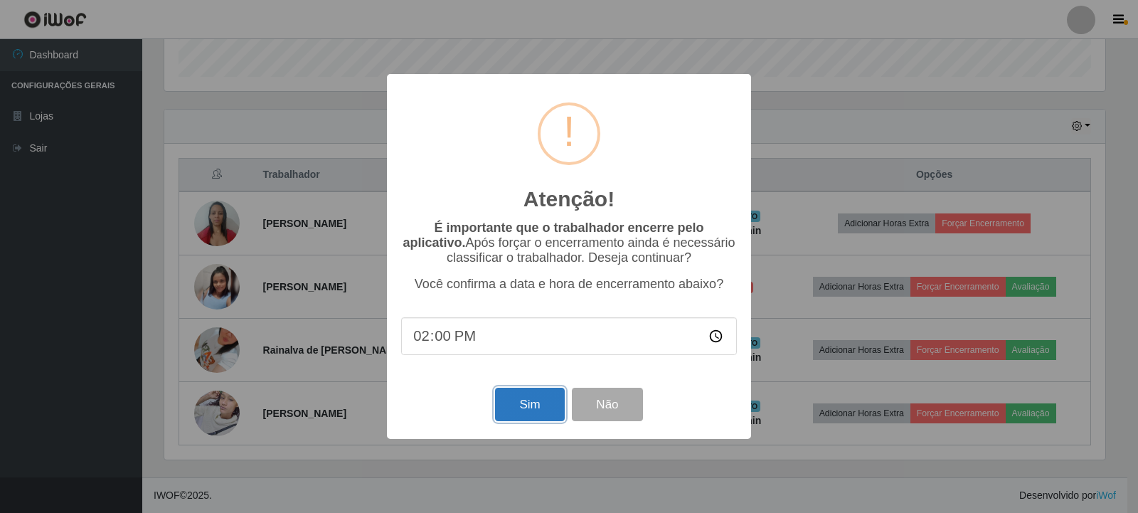
click at [523, 413] on button "Sim" at bounding box center [529, 404] width 69 height 33
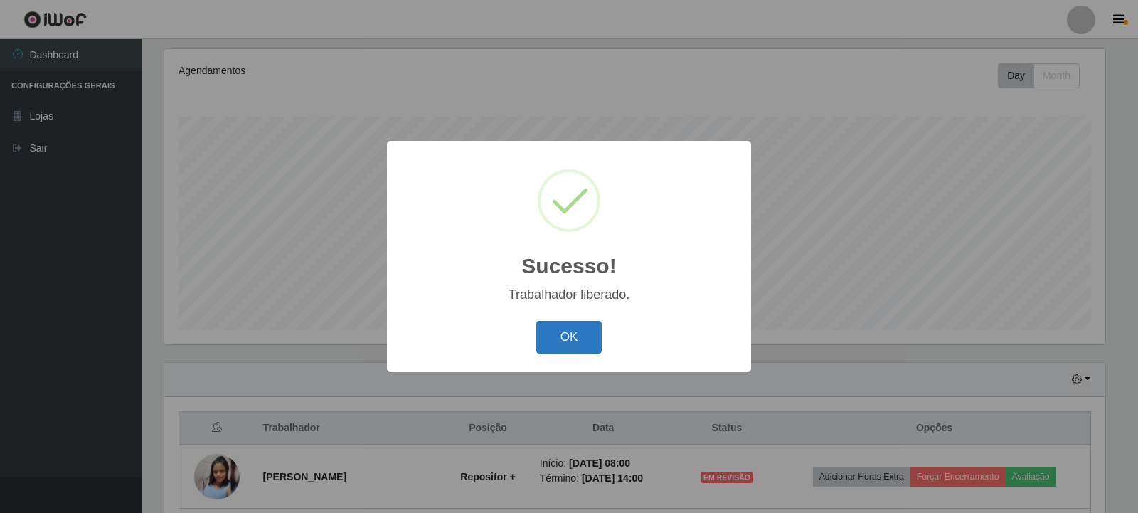
click at [582, 331] on button "OK" at bounding box center [569, 337] width 66 height 33
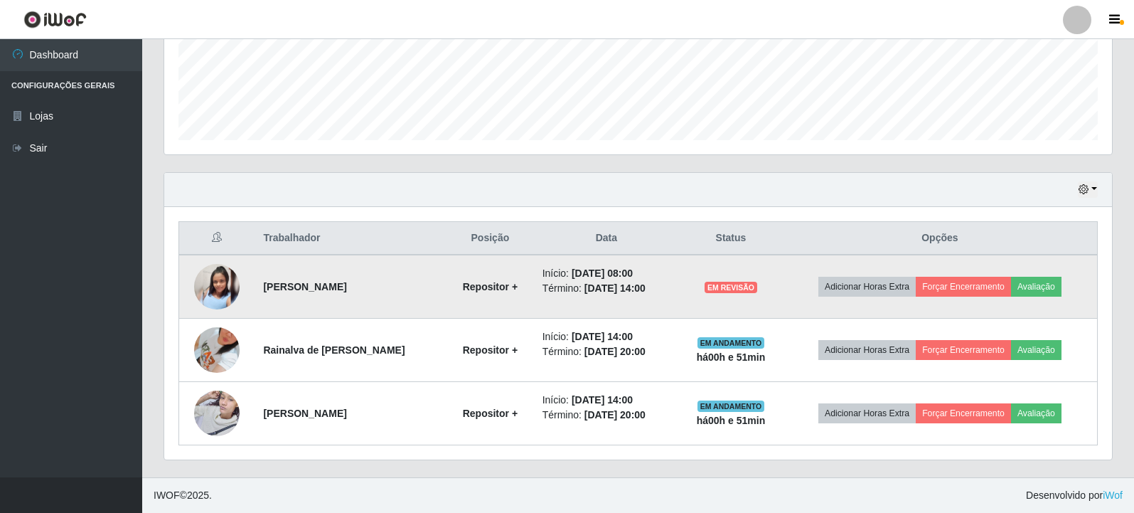
click at [225, 287] on img at bounding box center [217, 286] width 46 height 75
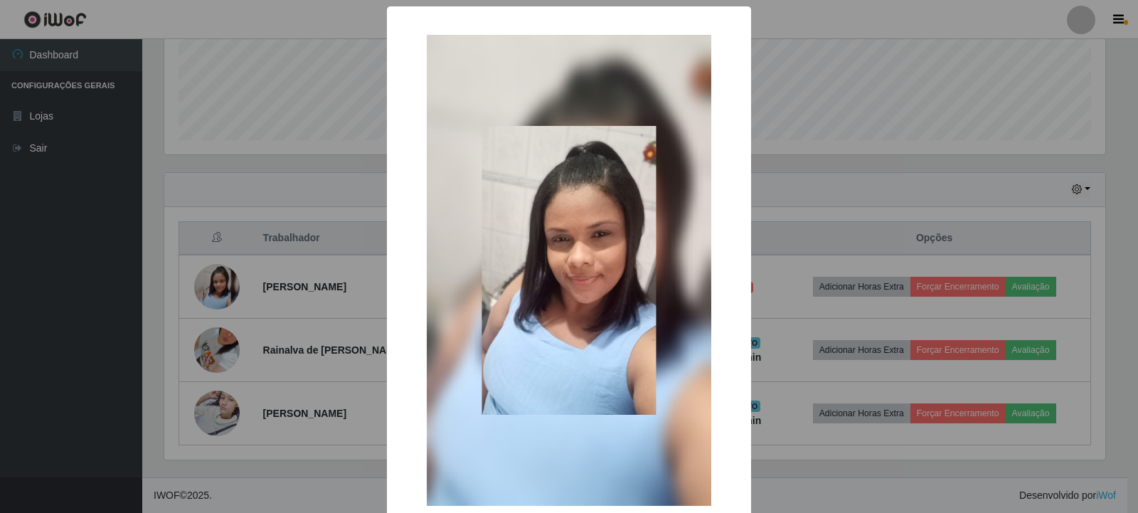
click at [819, 287] on div "× OK Cancel" at bounding box center [569, 256] width 1138 height 513
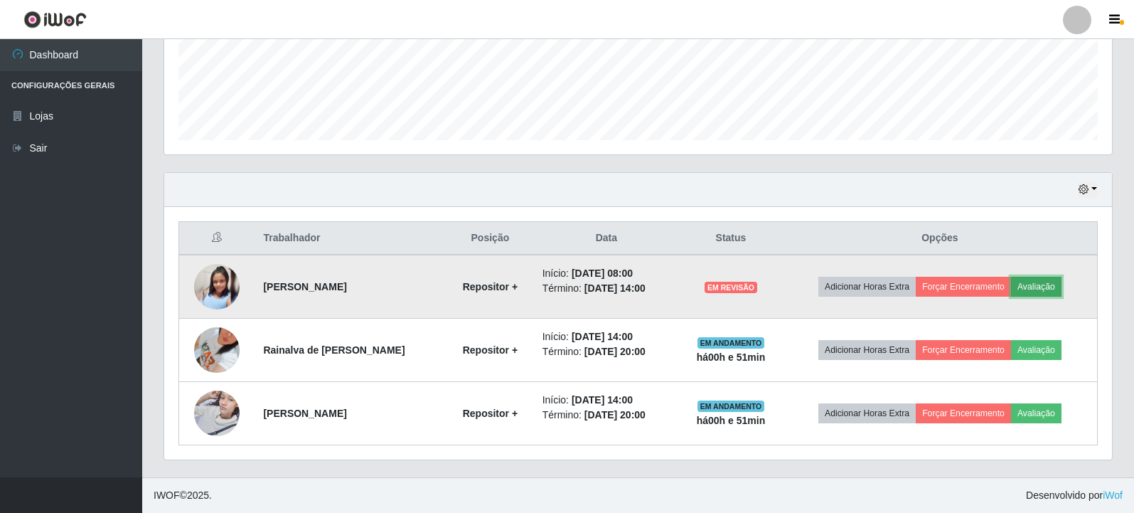
click at [1021, 284] on button "Avaliação" at bounding box center [1036, 287] width 50 height 20
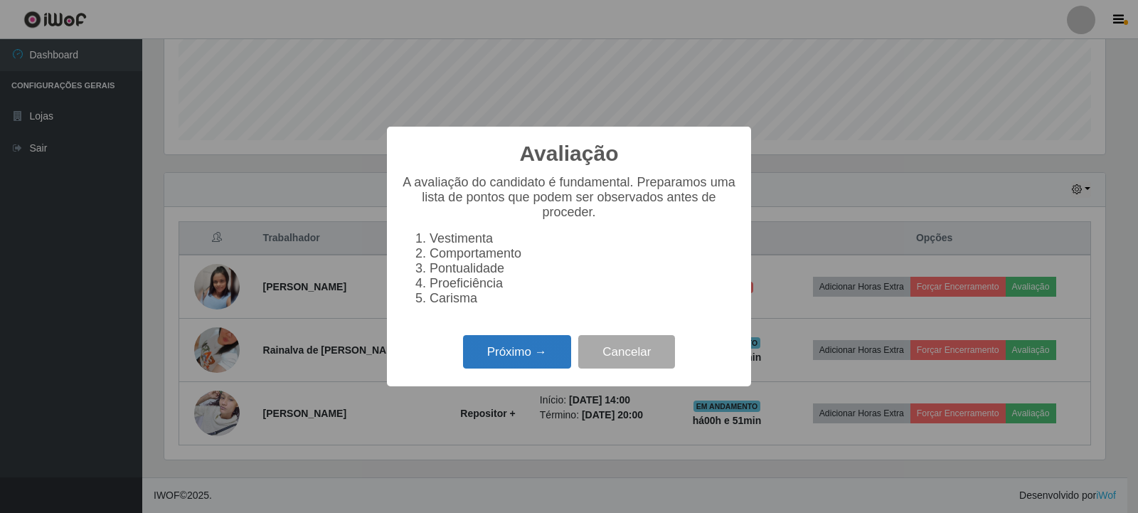
click at [541, 353] on button "Próximo →" at bounding box center [517, 351] width 108 height 33
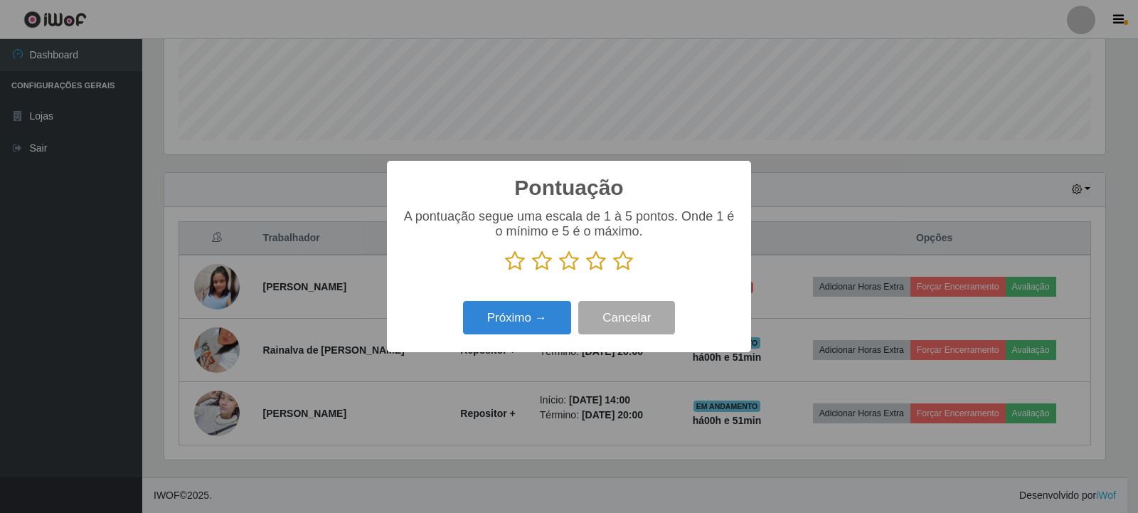
click at [543, 266] on icon at bounding box center [542, 260] width 20 height 21
click at [532, 272] on input "radio" at bounding box center [532, 272] width 0 height 0
click at [545, 309] on button "Próximo →" at bounding box center [517, 317] width 108 height 33
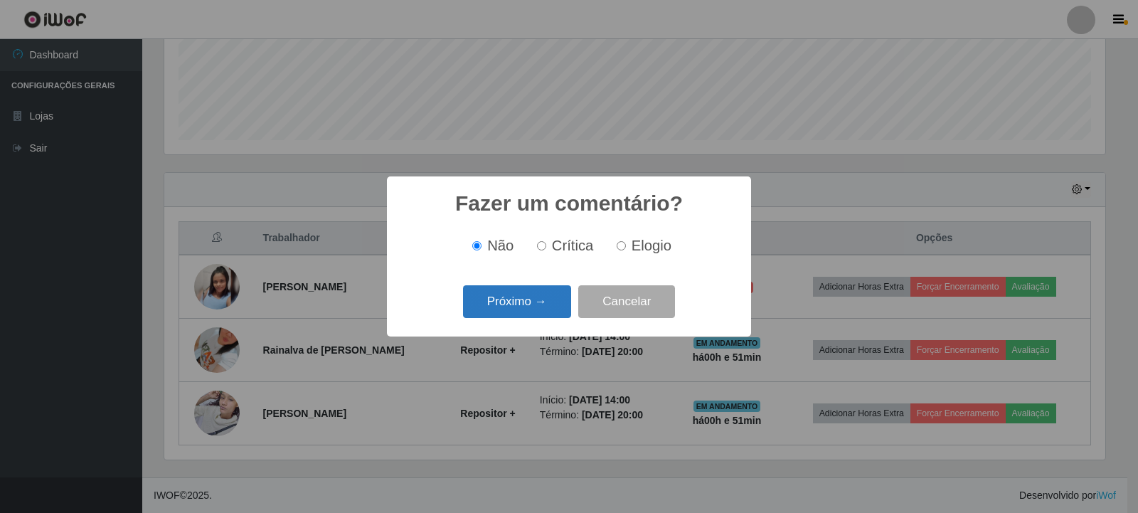
click at [546, 304] on button "Próximo →" at bounding box center [517, 301] width 108 height 33
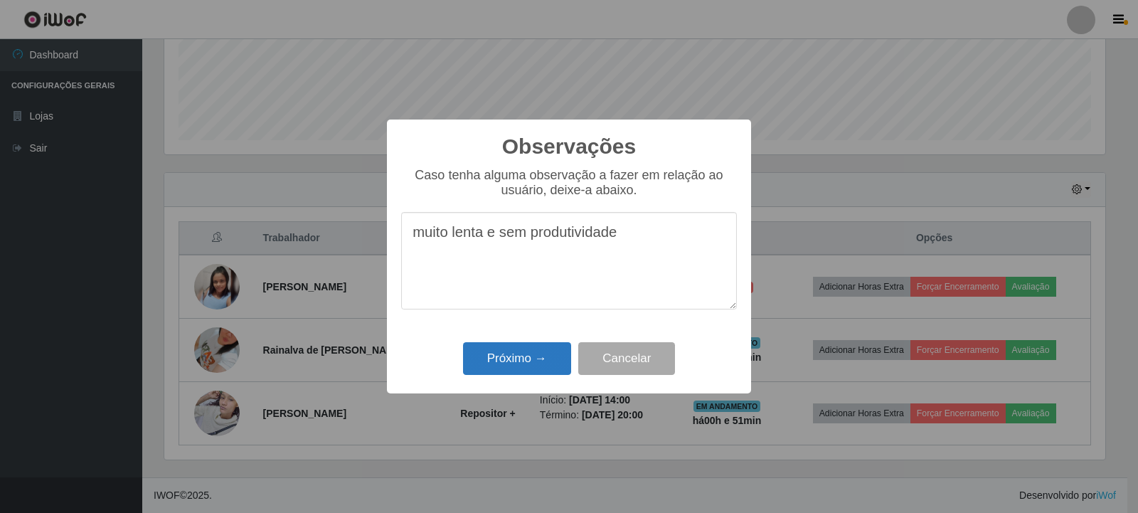
type textarea "muito lenta e sem produtividade"
click at [528, 354] on button "Próximo →" at bounding box center [517, 358] width 108 height 33
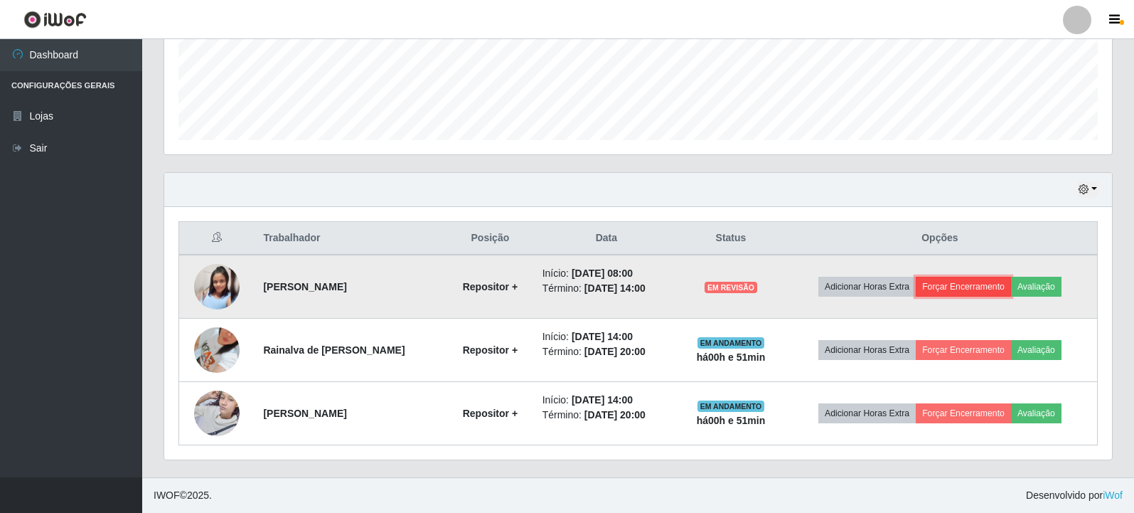
click at [956, 292] on button "Forçar Encerramento" at bounding box center [963, 287] width 95 height 20
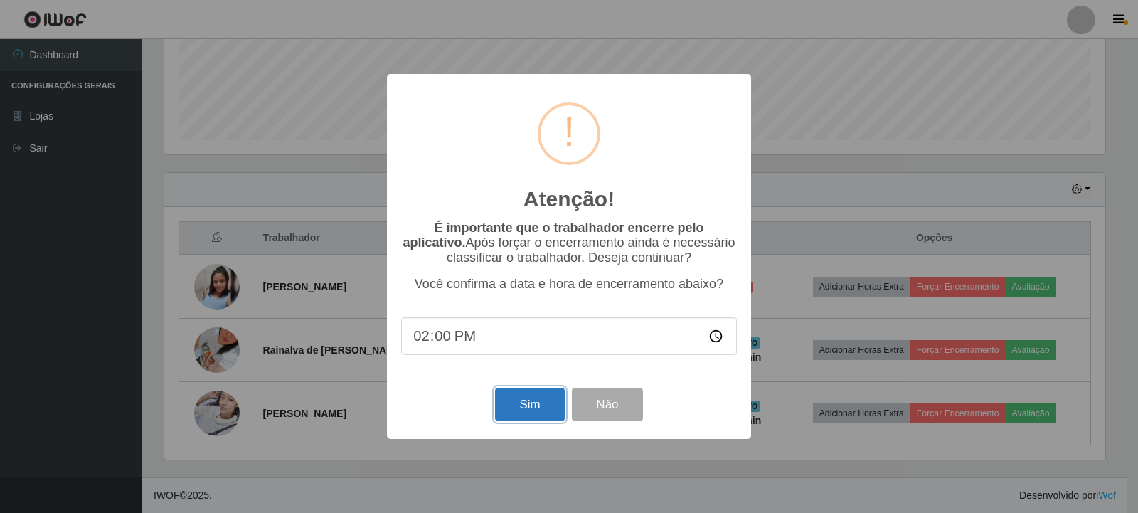
click at [515, 406] on button "Sim" at bounding box center [529, 404] width 69 height 33
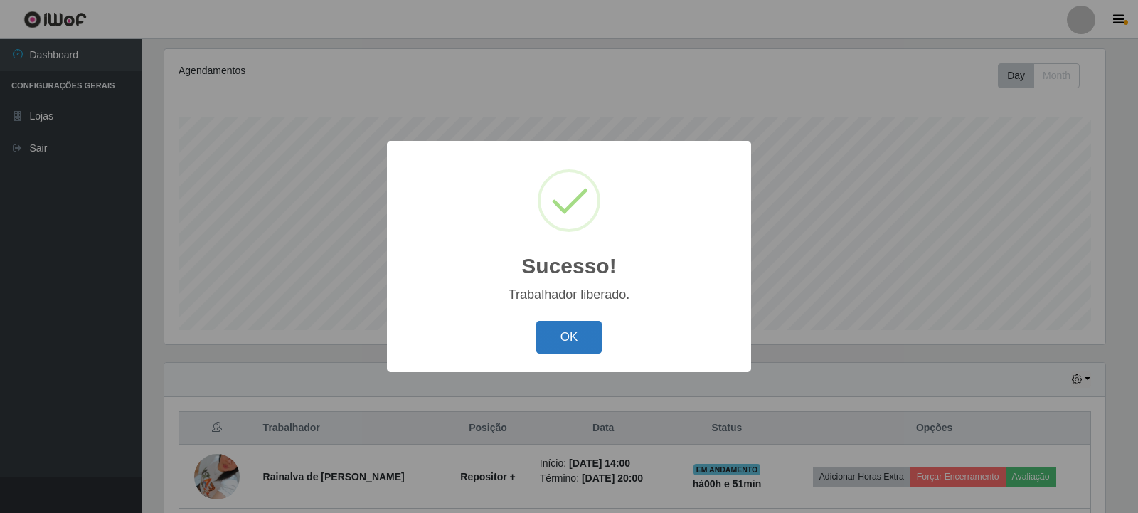
click at [578, 335] on button "OK" at bounding box center [569, 337] width 66 height 33
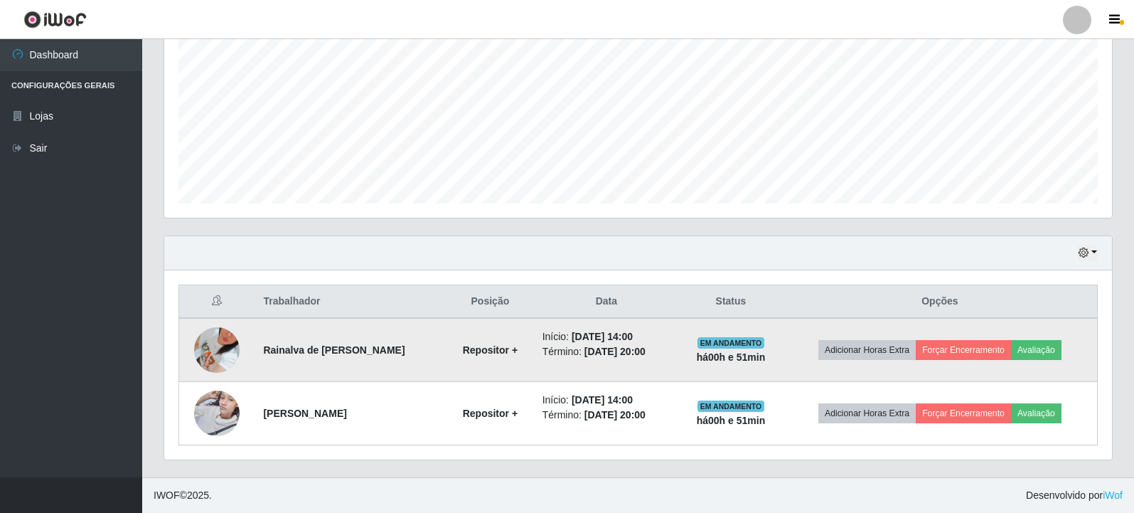
click at [220, 342] on img at bounding box center [217, 349] width 46 height 101
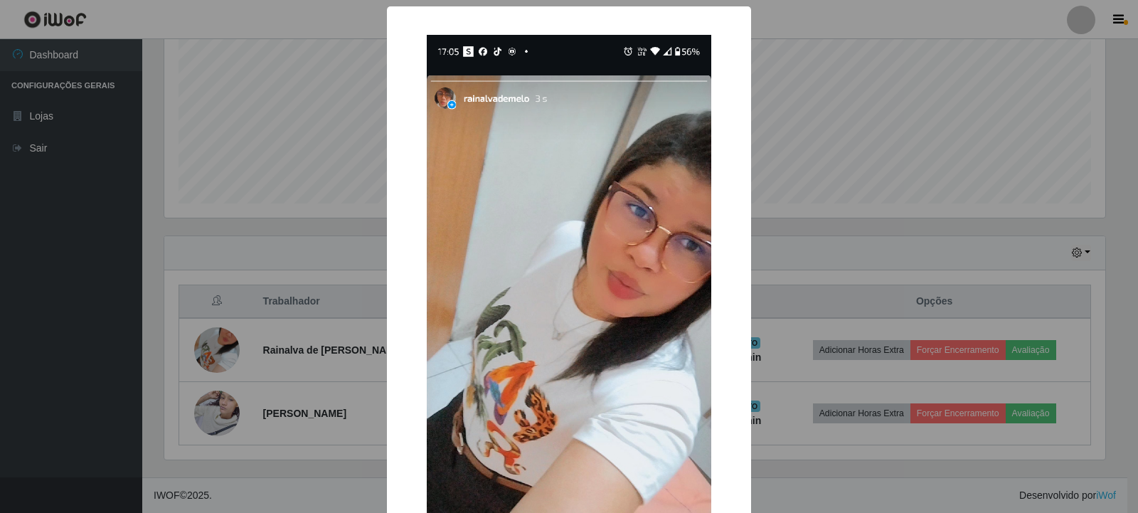
click at [221, 342] on div "× OK Cancel" at bounding box center [569, 256] width 1138 height 513
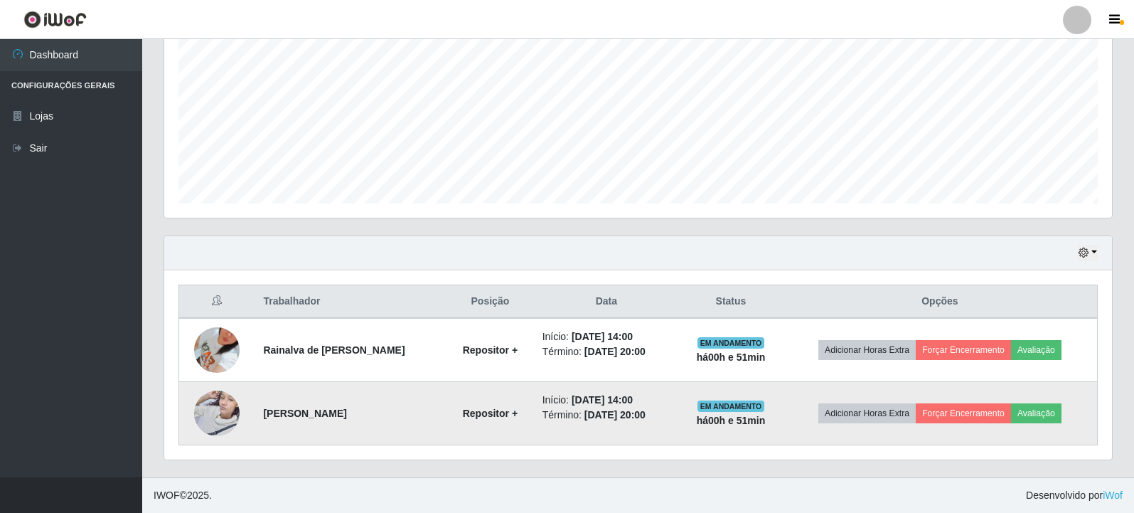
click at [198, 422] on img at bounding box center [217, 413] width 46 height 60
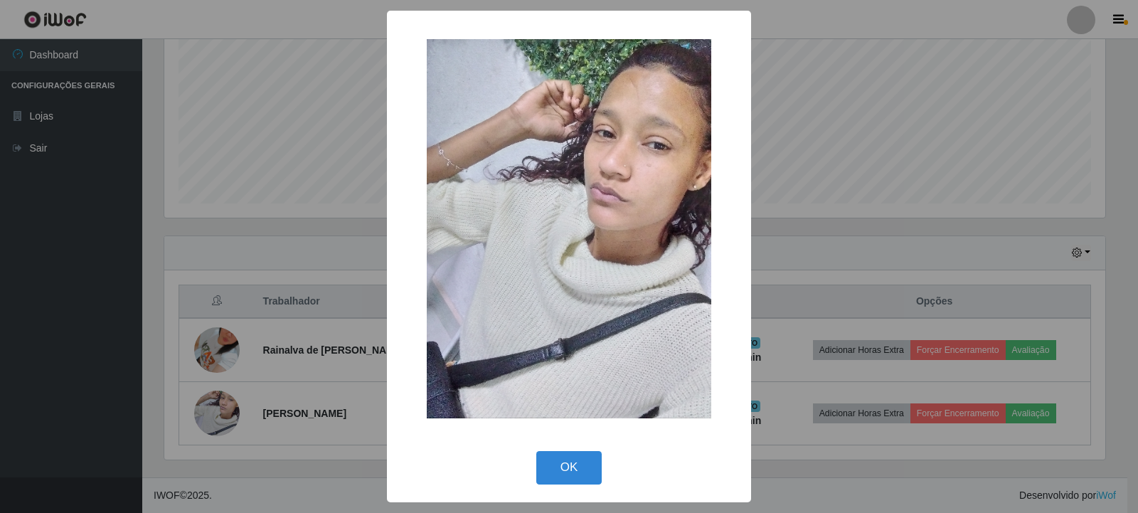
click at [308, 389] on div "× OK Cancel" at bounding box center [569, 256] width 1138 height 513
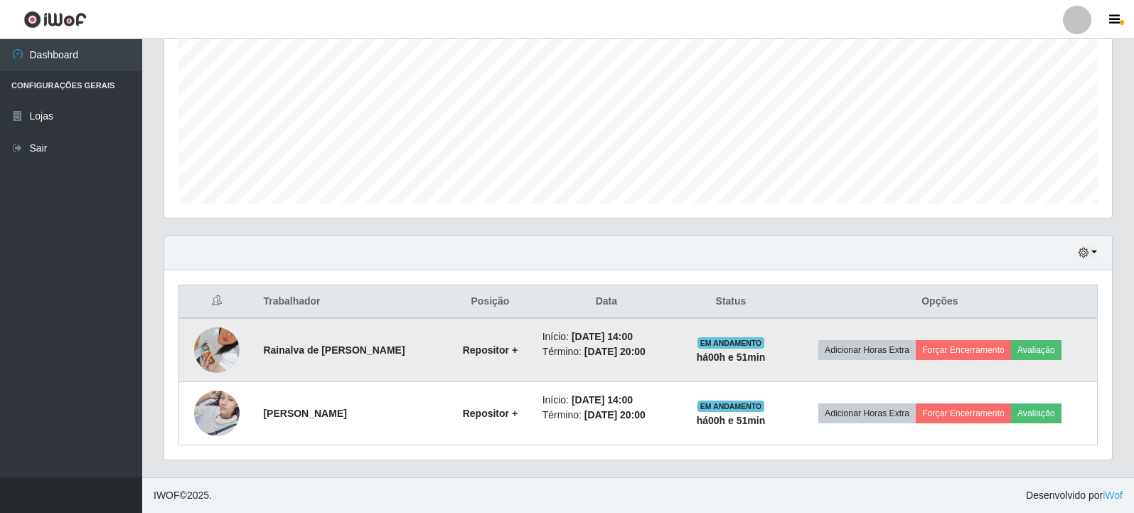
click at [220, 349] on img at bounding box center [217, 349] width 46 height 101
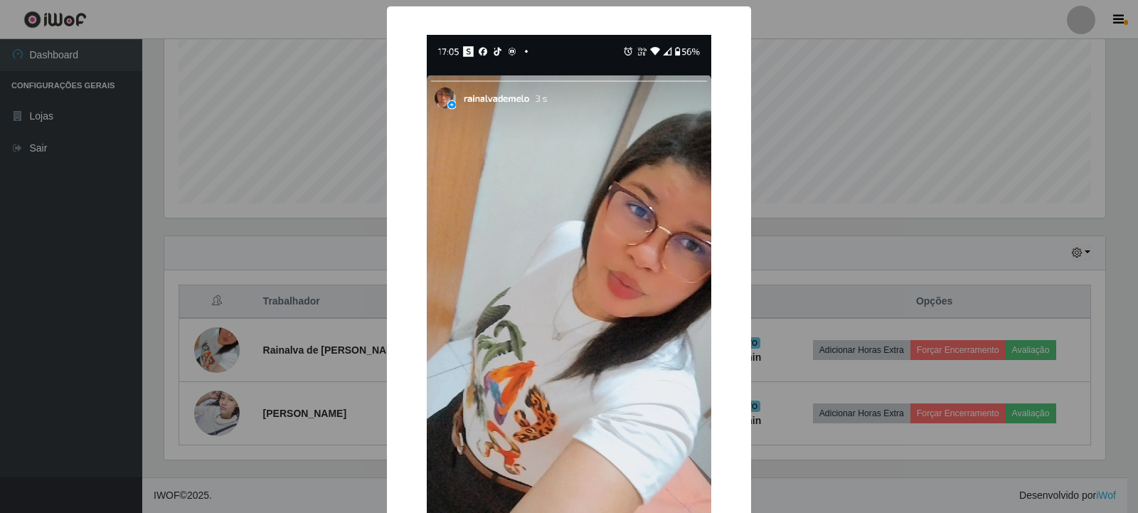
drag, startPoint x: 336, startPoint y: 326, endPoint x: 324, endPoint y: 329, distance: 12.6
click at [333, 328] on div "× OK Cancel" at bounding box center [569, 256] width 1138 height 513
